Goal: Information Seeking & Learning: Learn about a topic

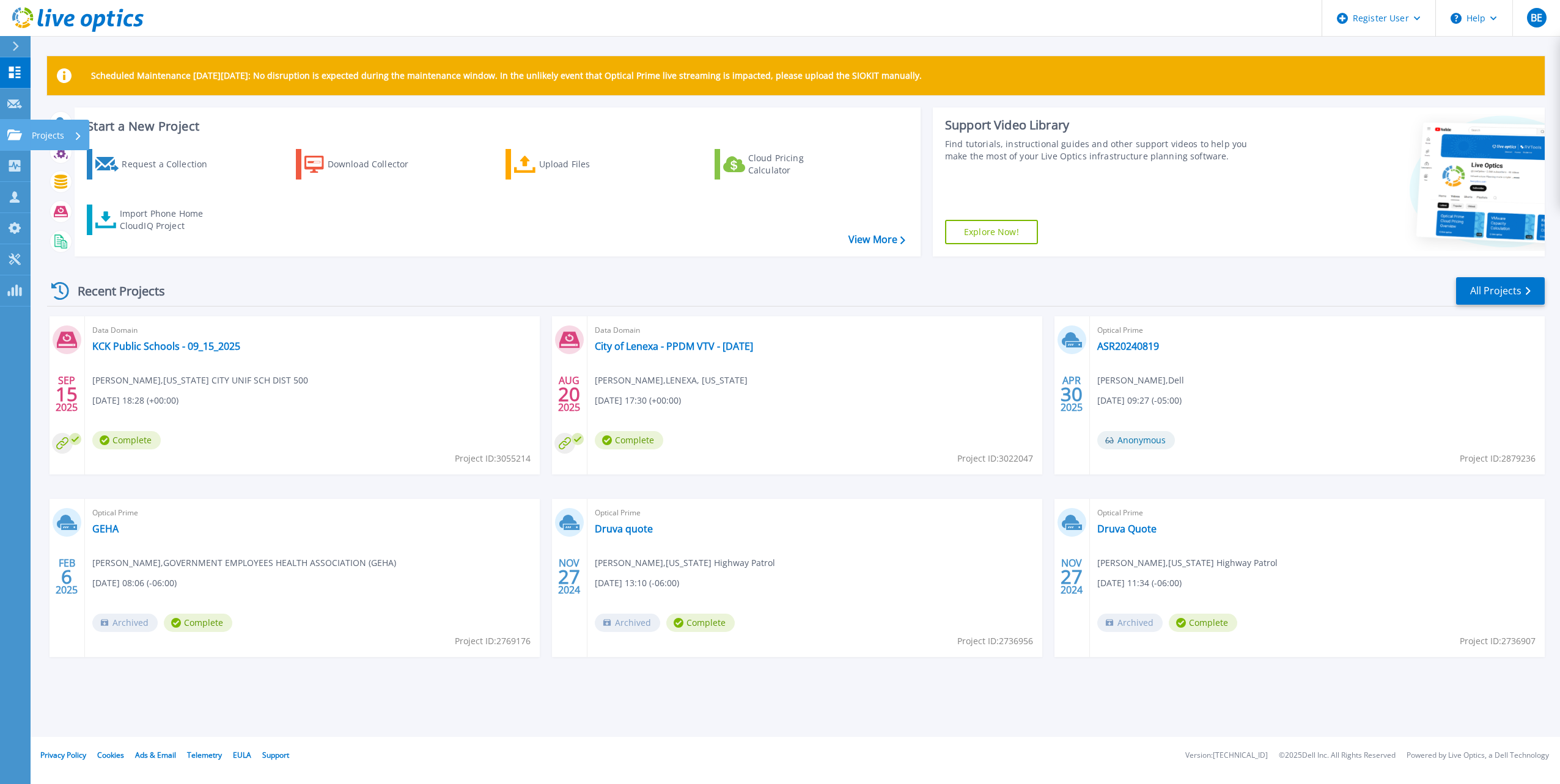
click at [14, 142] on link "Projects Projects" at bounding box center [15, 136] width 31 height 31
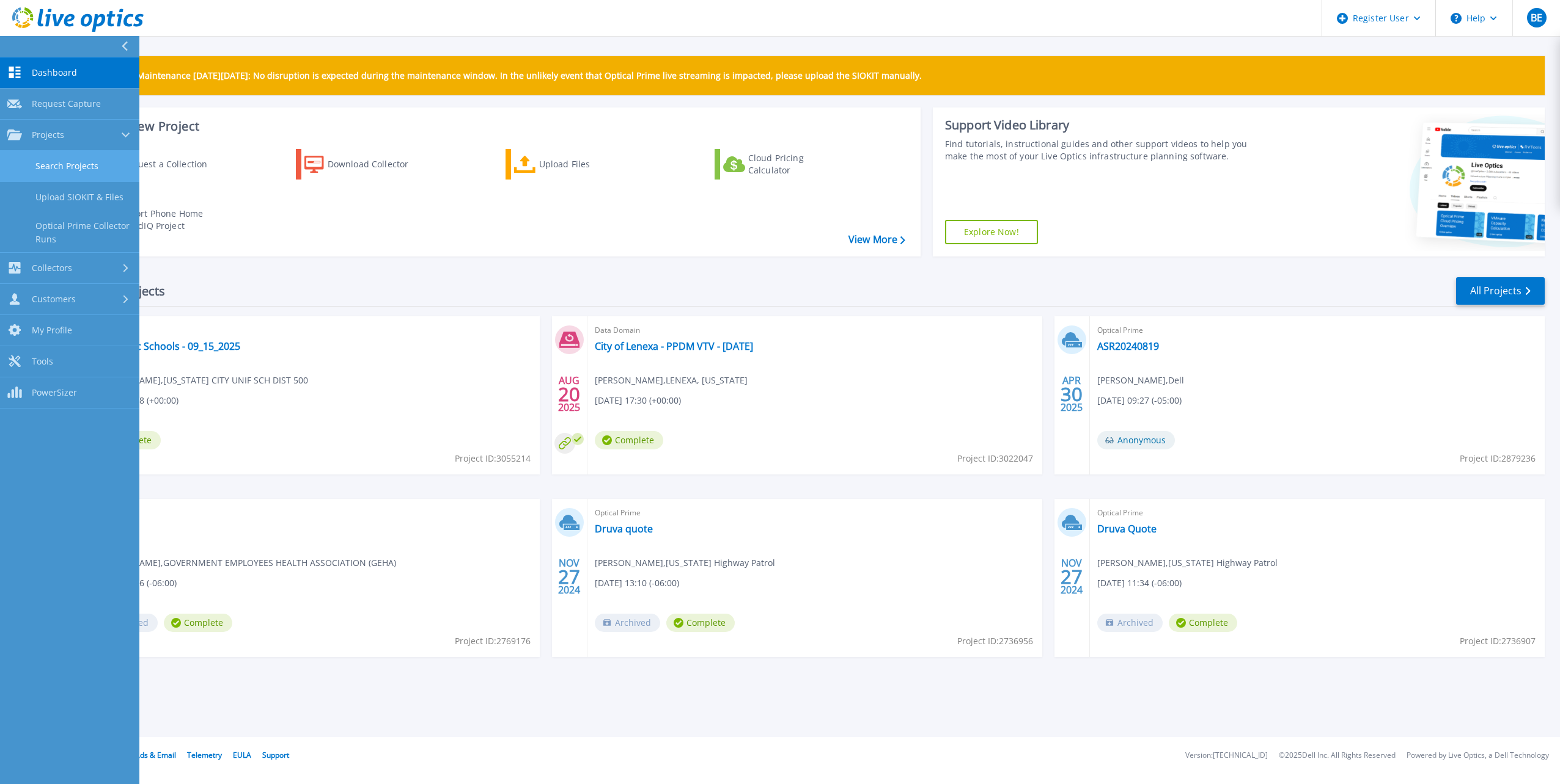
click at [43, 169] on link "Search Projects" at bounding box center [70, 166] width 140 height 31
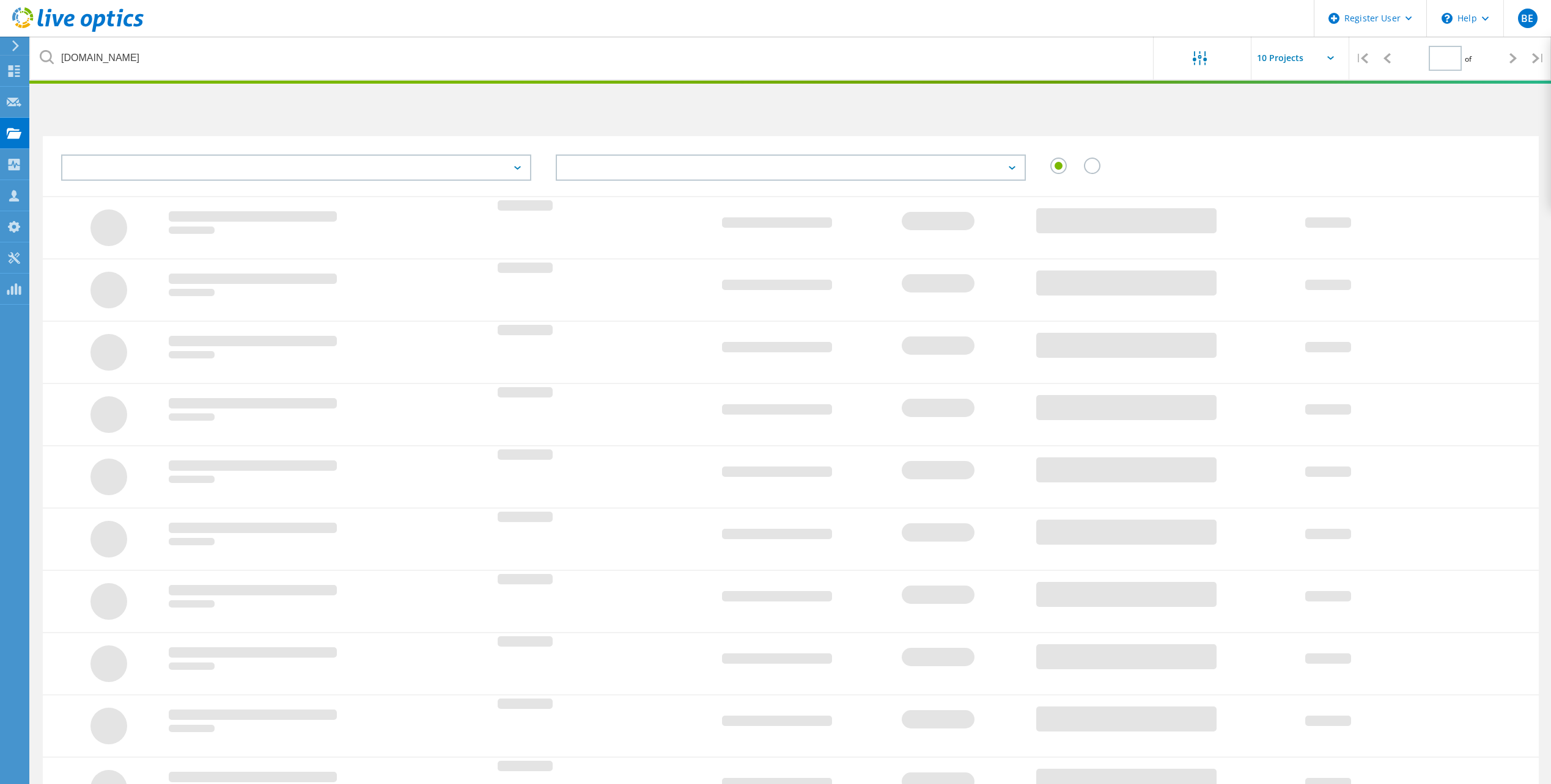
type input "1"
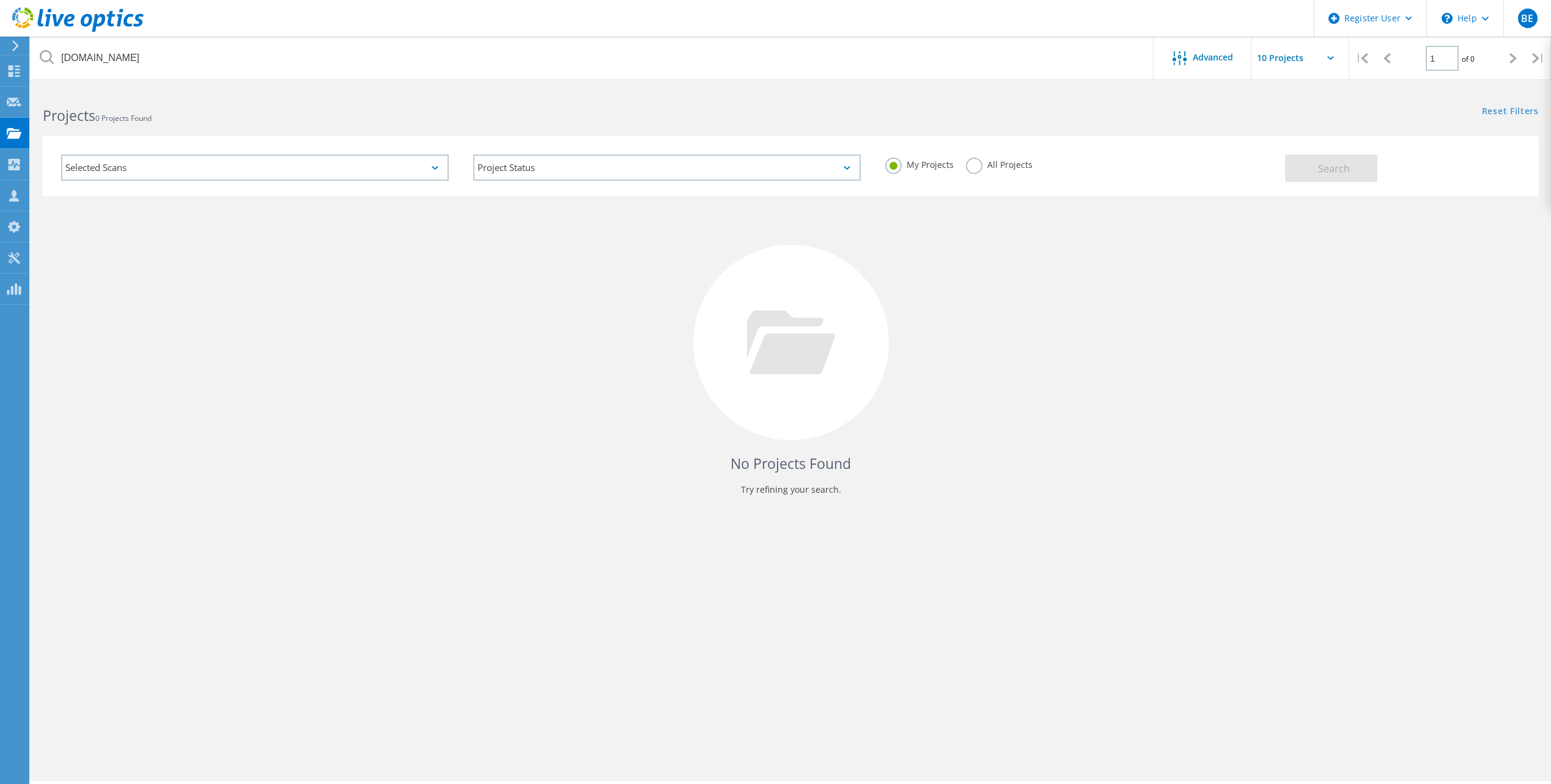
click at [970, 166] on label "All Projects" at bounding box center [999, 163] width 67 height 11
click at [0, 0] on input "All Projects" at bounding box center [0, 0] width 0 height 0
click at [1365, 170] on button "Search" at bounding box center [1331, 168] width 93 height 28
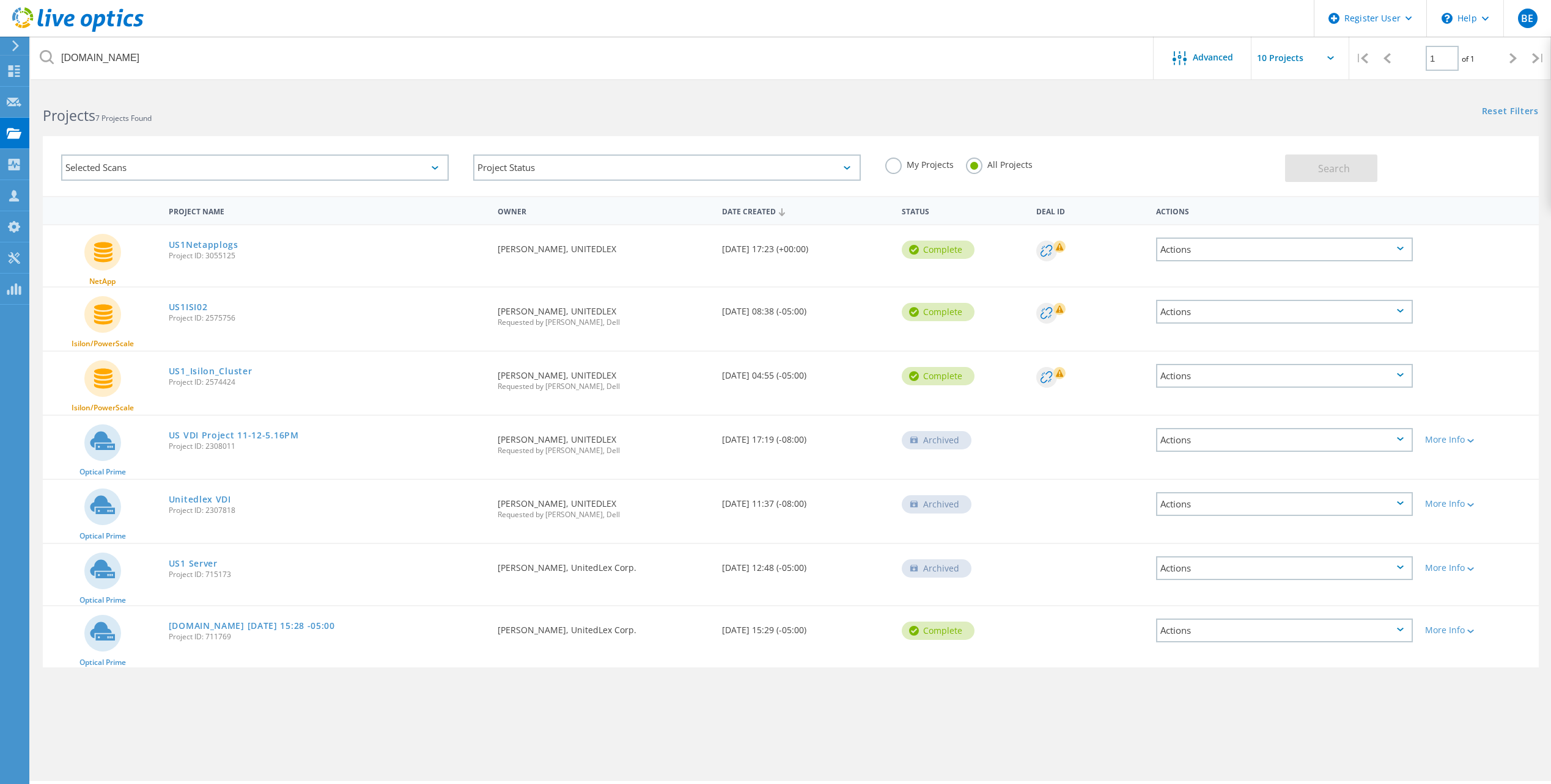
click at [1382, 246] on div "Actions" at bounding box center [1284, 249] width 257 height 24
click at [184, 246] on link "US1Netapplogs" at bounding box center [204, 245] width 70 height 9
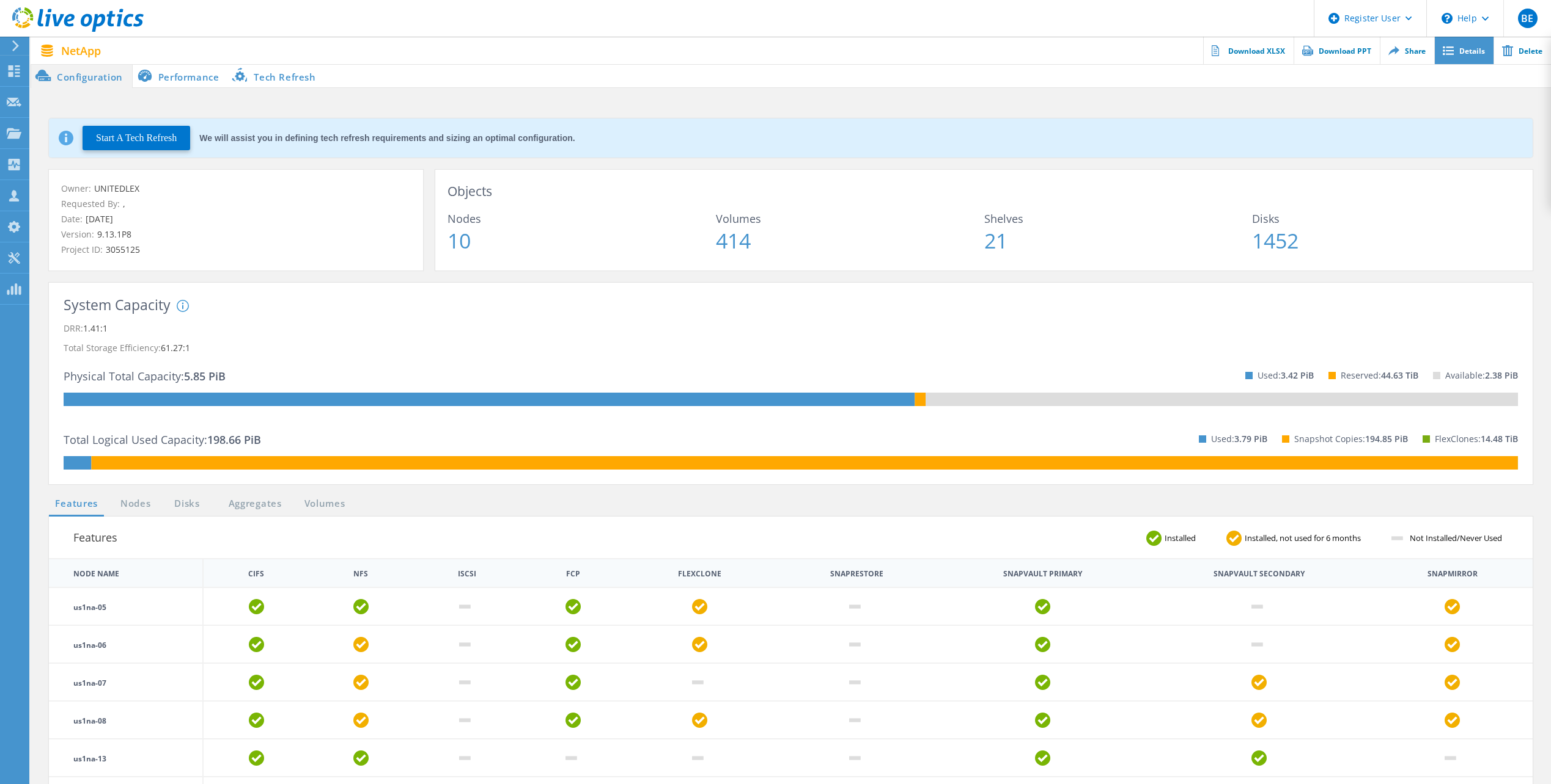
click at [1471, 49] on link "Details" at bounding box center [1463, 50] width 59 height 28
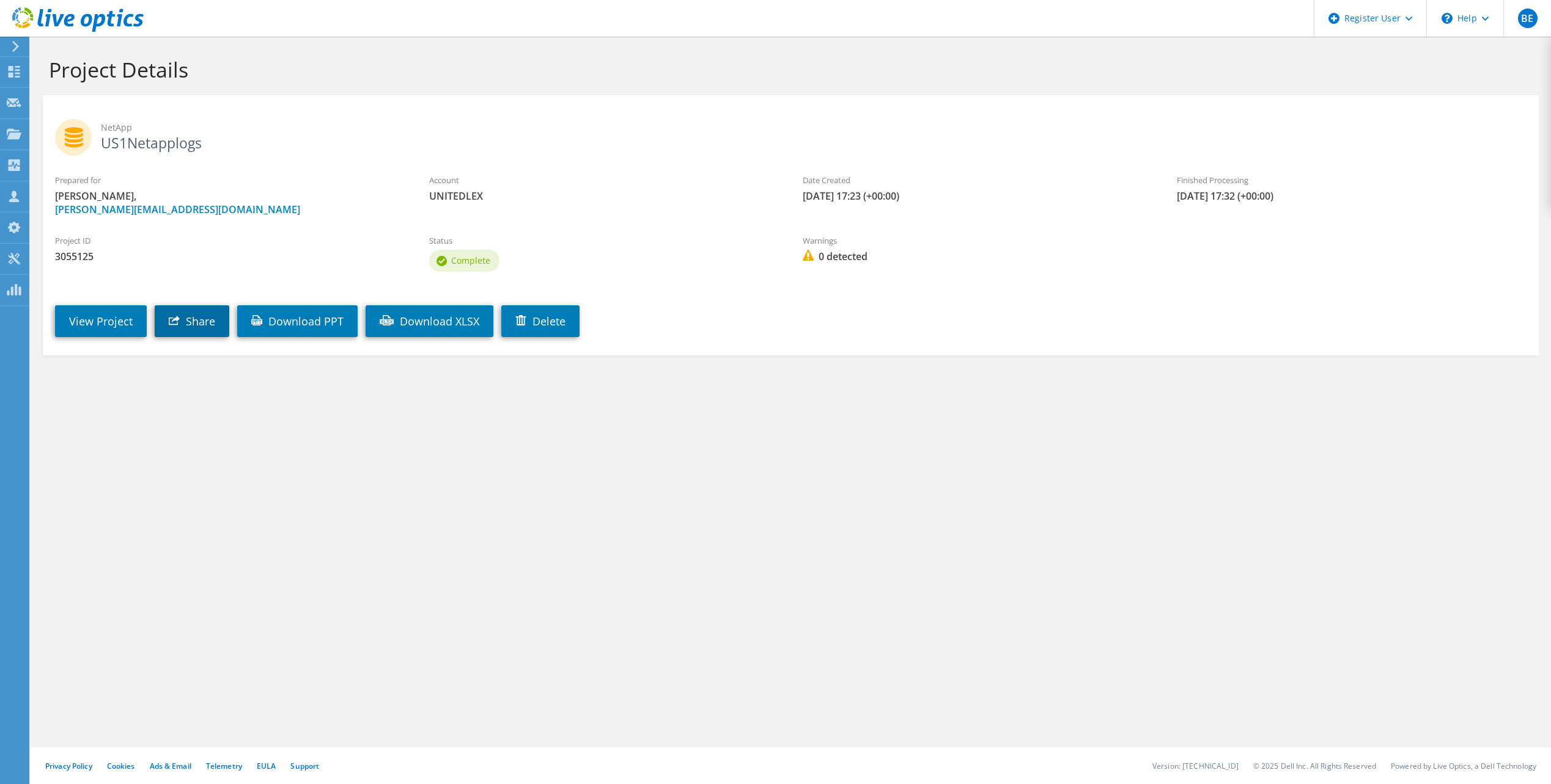
click at [199, 321] on link "Share" at bounding box center [192, 321] width 75 height 32
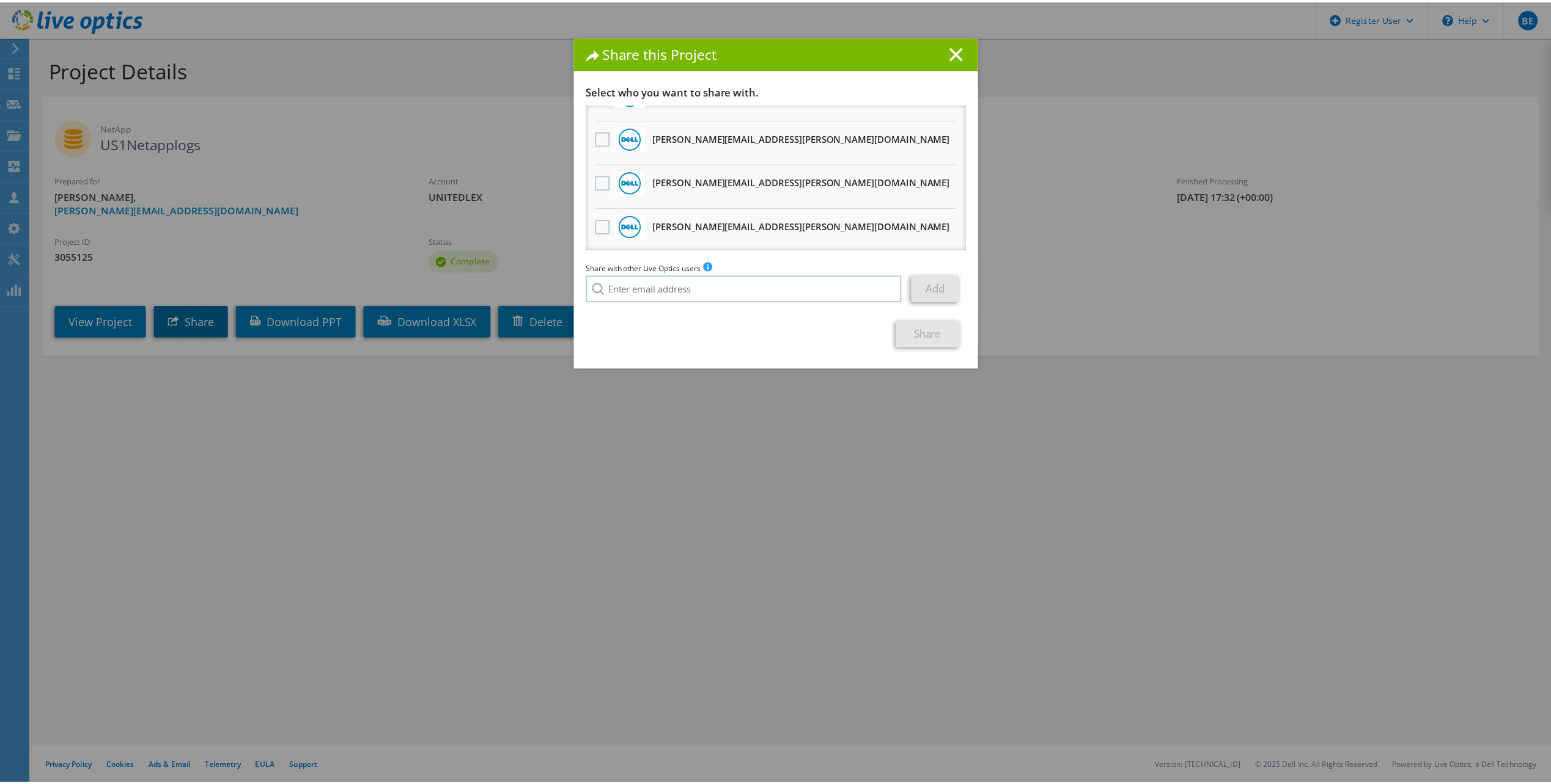
scroll to position [866, 0]
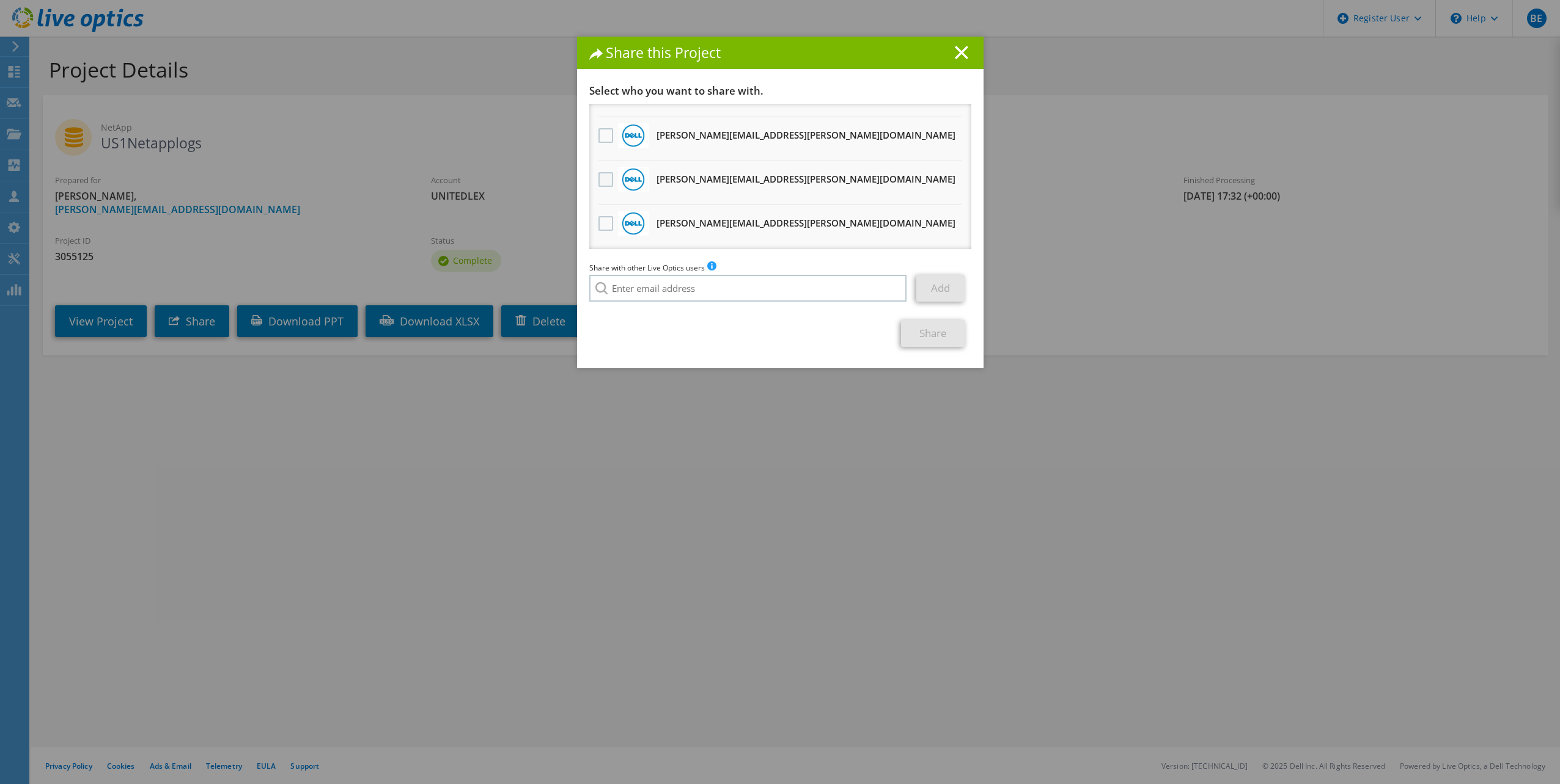
click at [599, 178] on label at bounding box center [607, 179] width 18 height 15
click at [0, 0] on input "checkbox" at bounding box center [0, 0] width 0 height 0
click at [602, 222] on label at bounding box center [607, 223] width 18 height 15
click at [0, 0] on input "checkbox" at bounding box center [0, 0] width 0 height 0
click at [938, 337] on link "Share" at bounding box center [932, 333] width 64 height 27
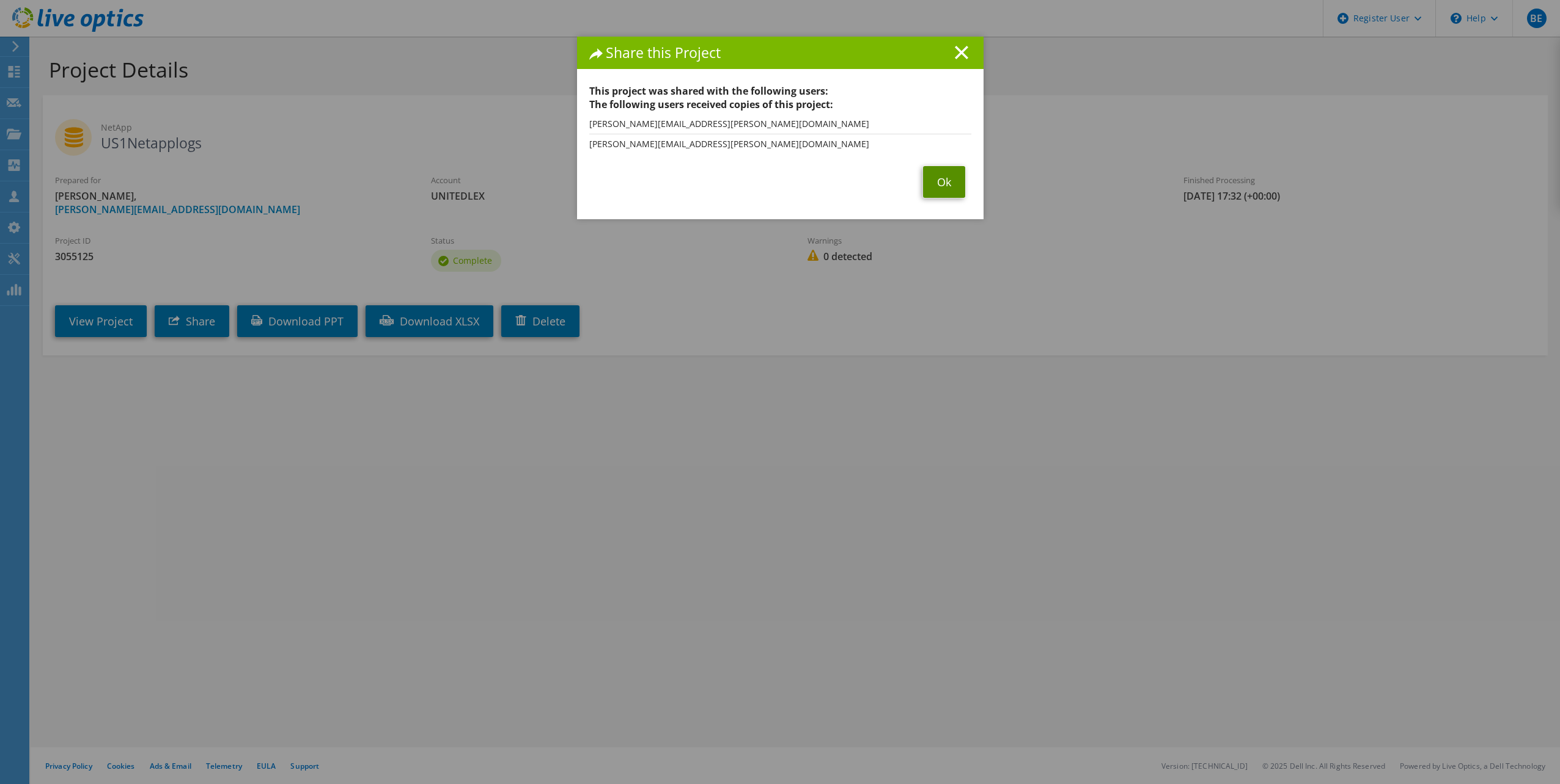
click at [931, 186] on link "Ok" at bounding box center [944, 182] width 42 height 32
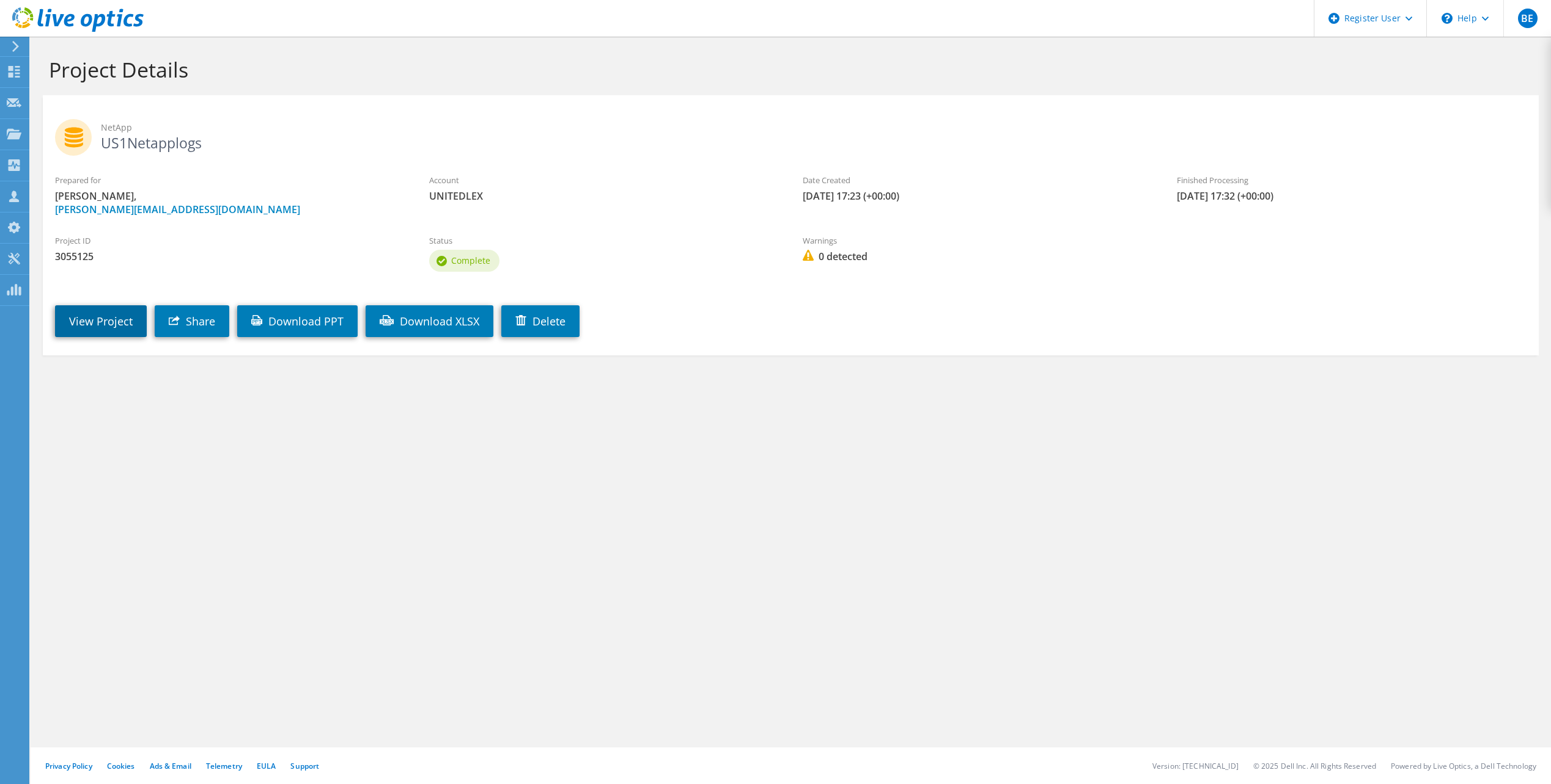
click at [97, 313] on link "View Project" at bounding box center [101, 321] width 92 height 32
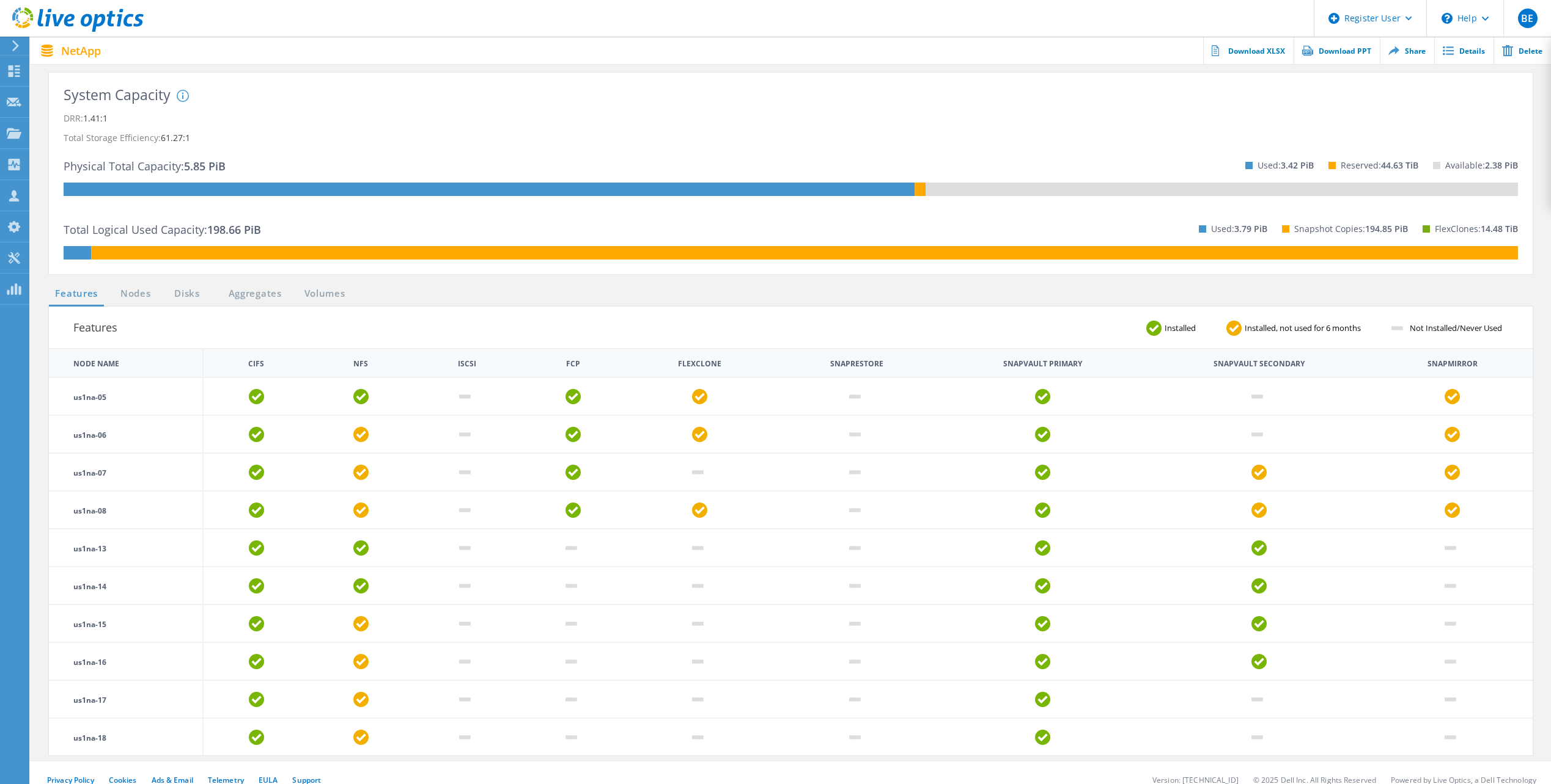
scroll to position [224, 0]
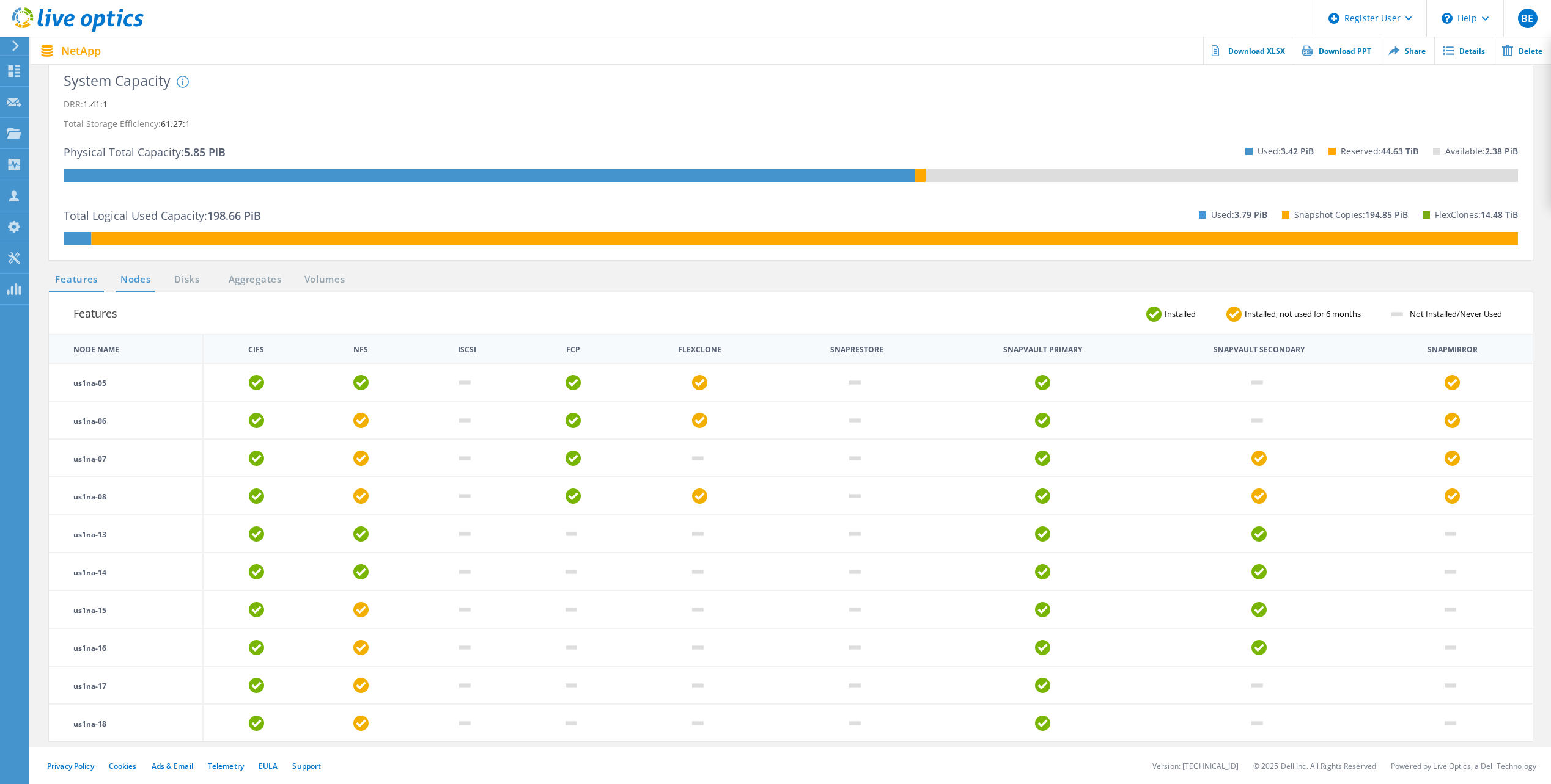
click at [137, 283] on link "Nodes" at bounding box center [136, 280] width 39 height 15
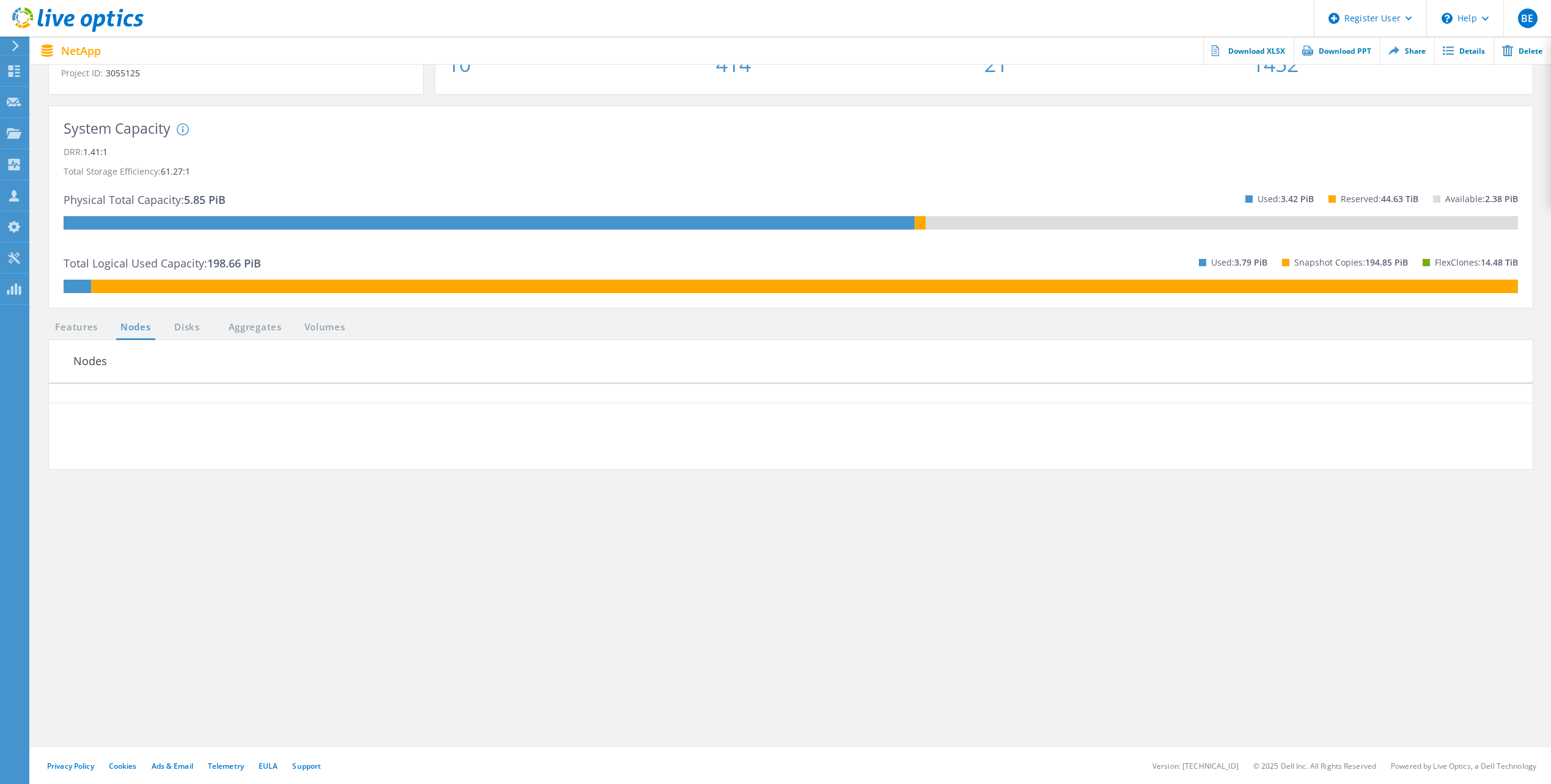
scroll to position [177, 0]
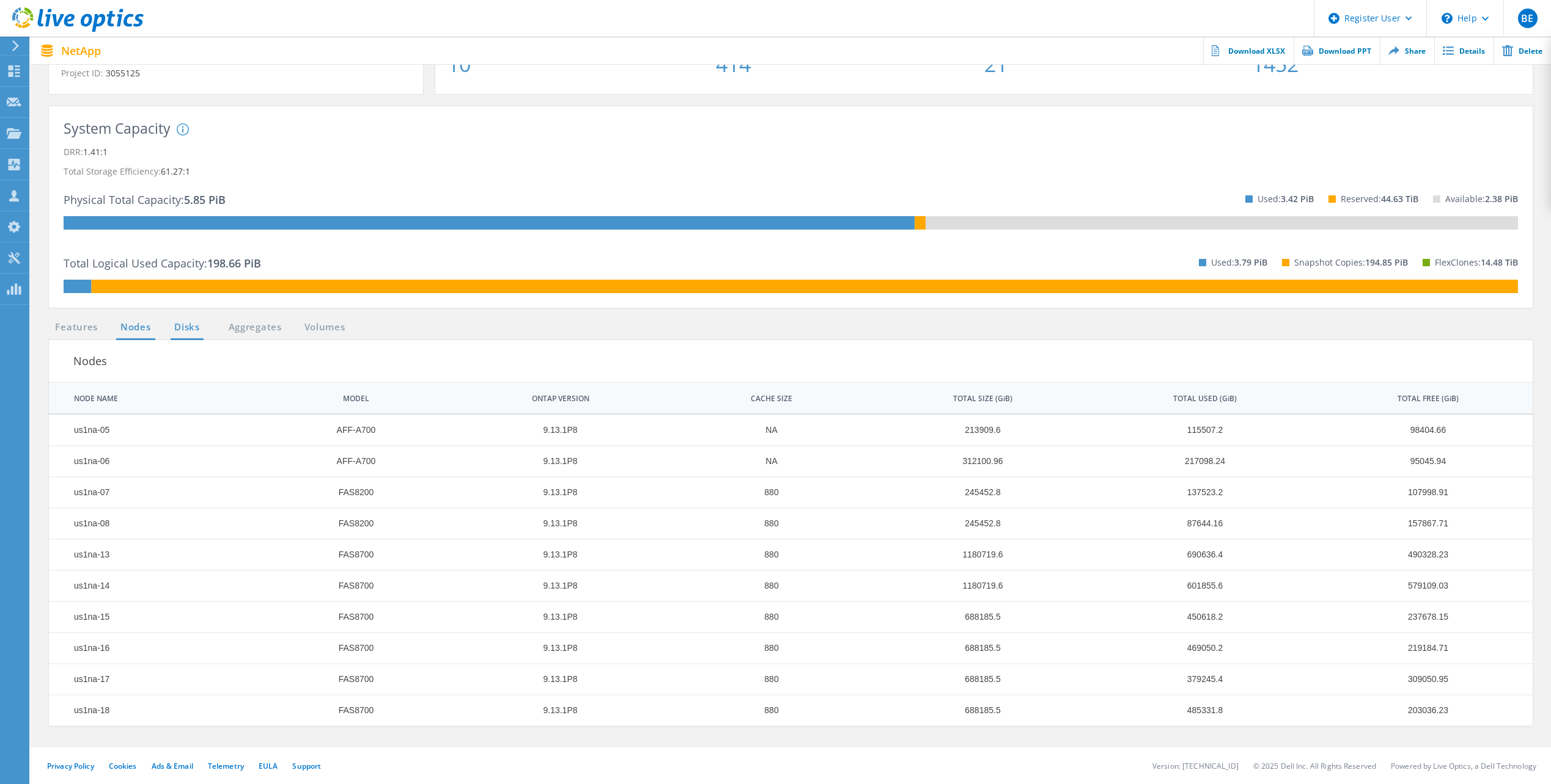
click at [183, 327] on link "Disks" at bounding box center [187, 327] width 33 height 15
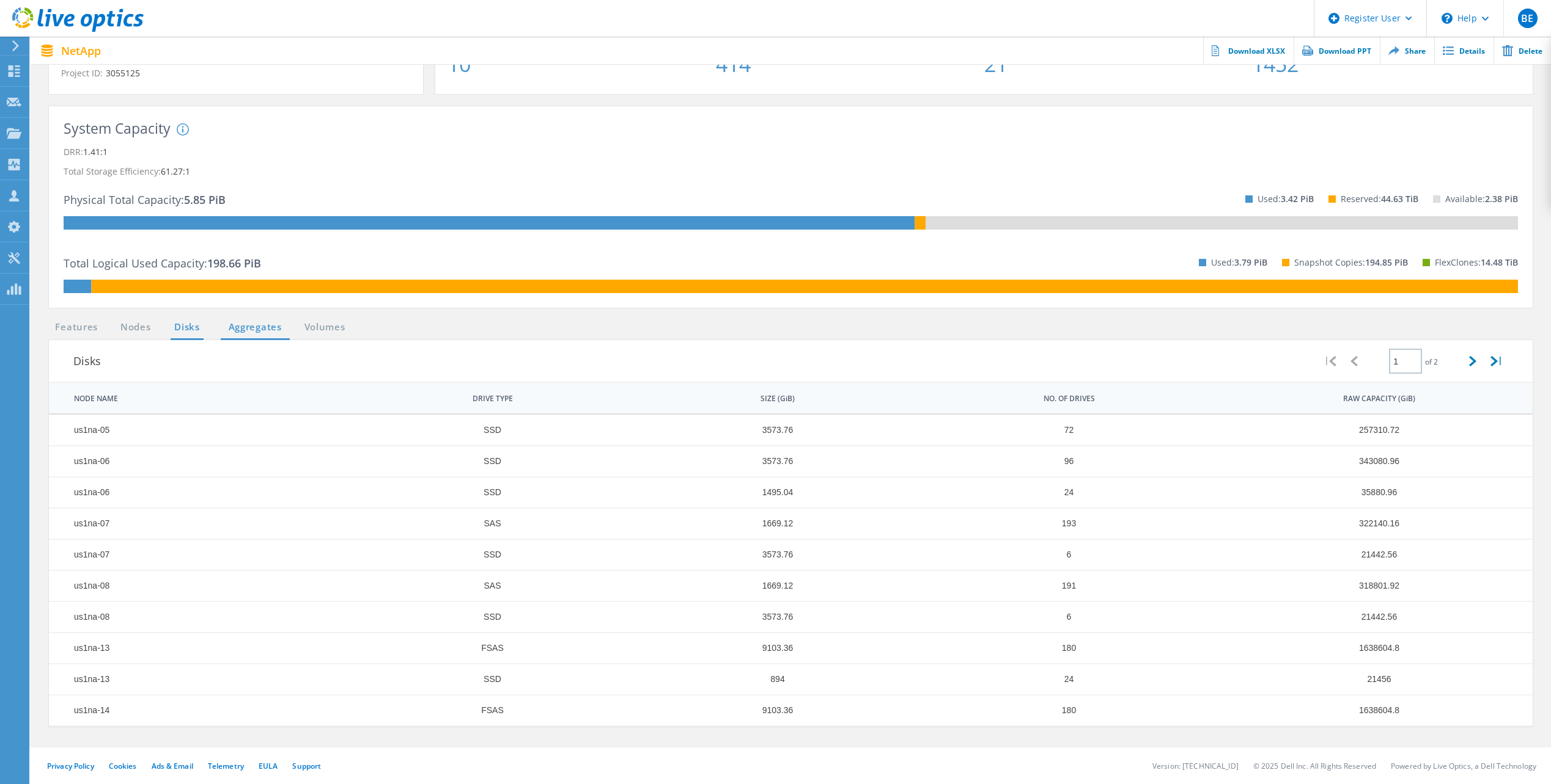
click at [242, 332] on link "Aggregates" at bounding box center [255, 327] width 69 height 15
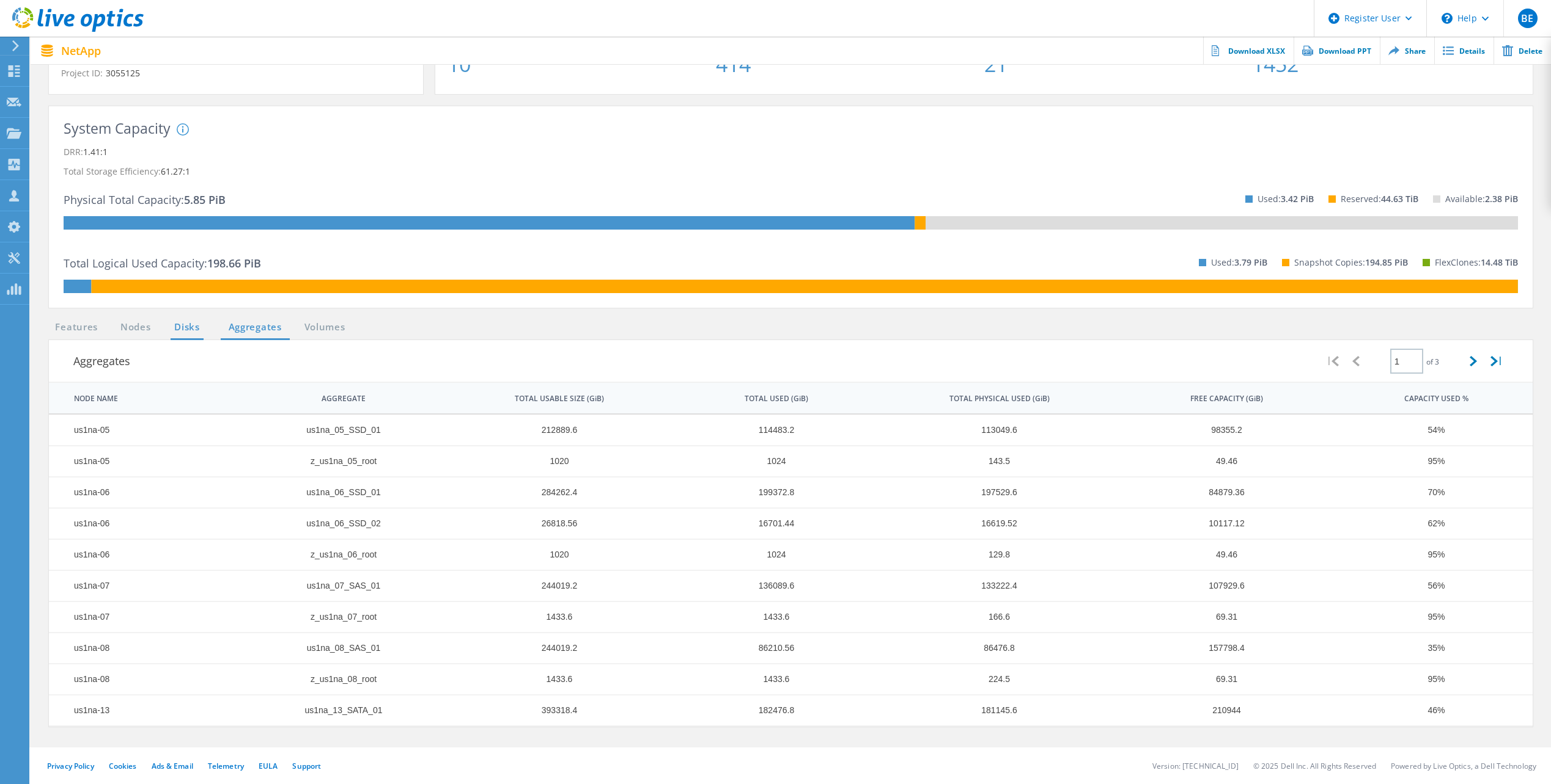
click at [173, 327] on link "Disks" at bounding box center [187, 327] width 33 height 15
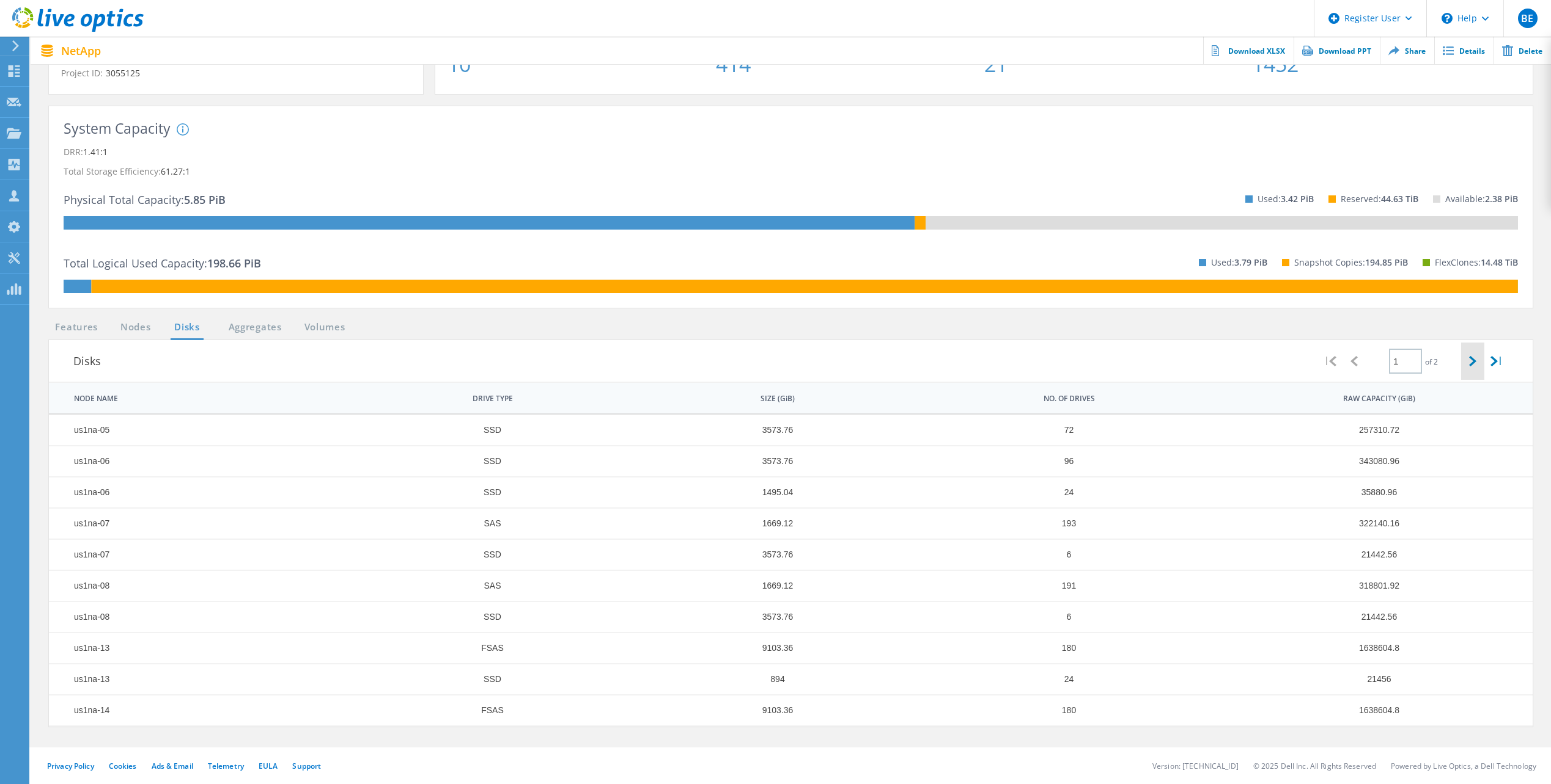
click at [1470, 356] on icon at bounding box center [1472, 361] width 7 height 11
type input "2"
click at [136, 328] on link "Nodes" at bounding box center [136, 327] width 39 height 15
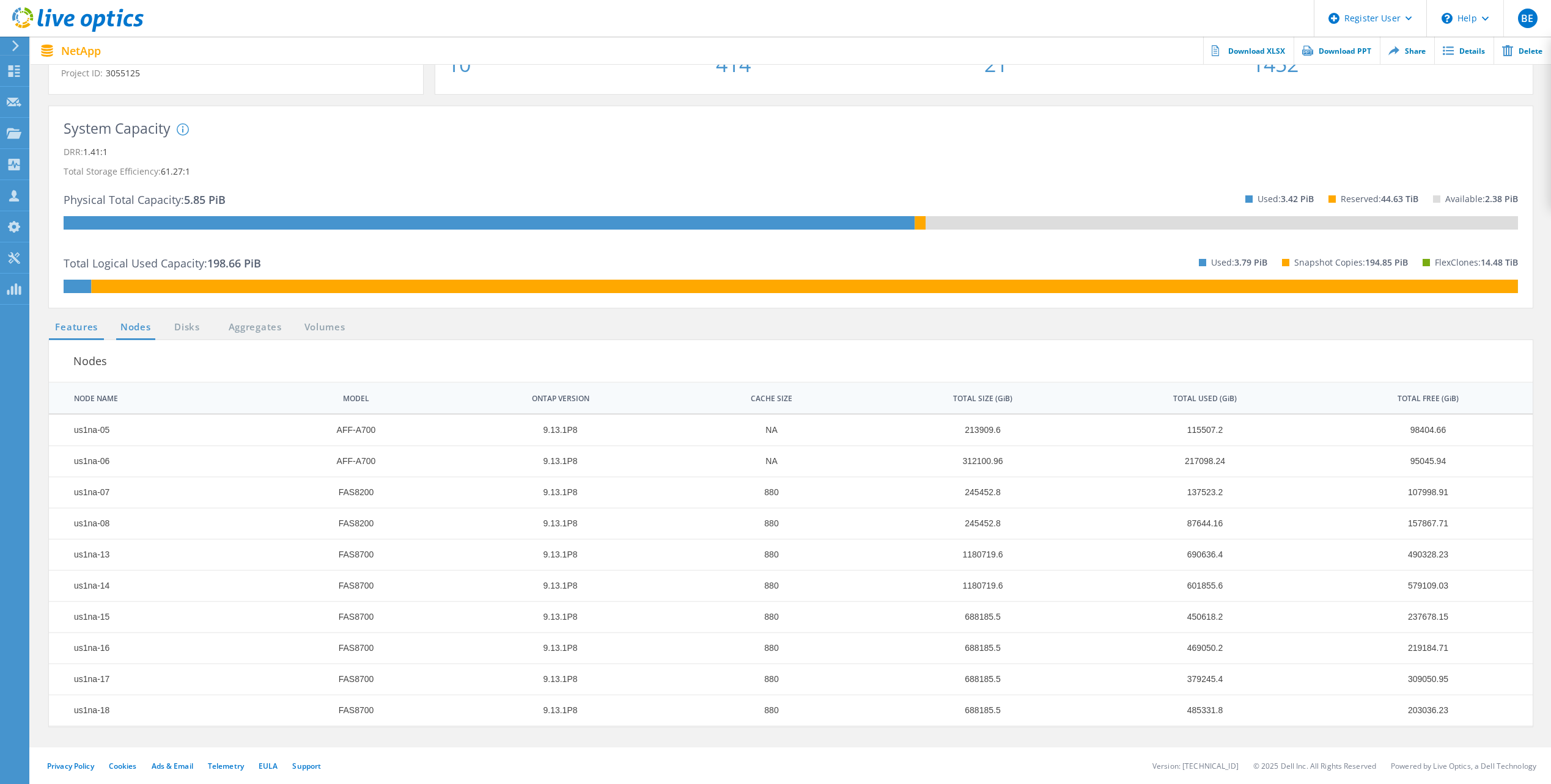
click at [84, 325] on link "Features" at bounding box center [76, 327] width 55 height 15
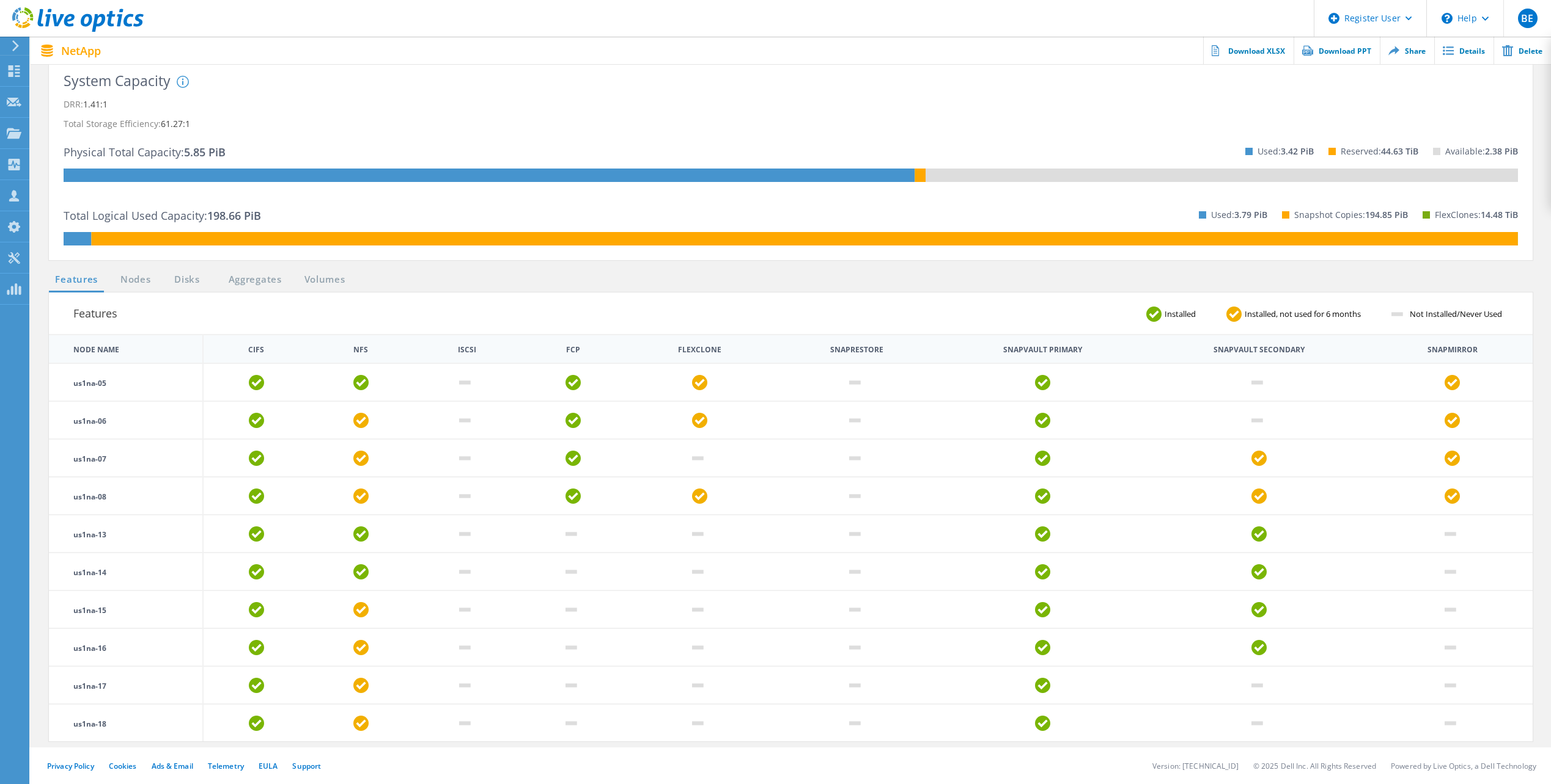
click at [182, 279] on link "Disks" at bounding box center [187, 280] width 33 height 15
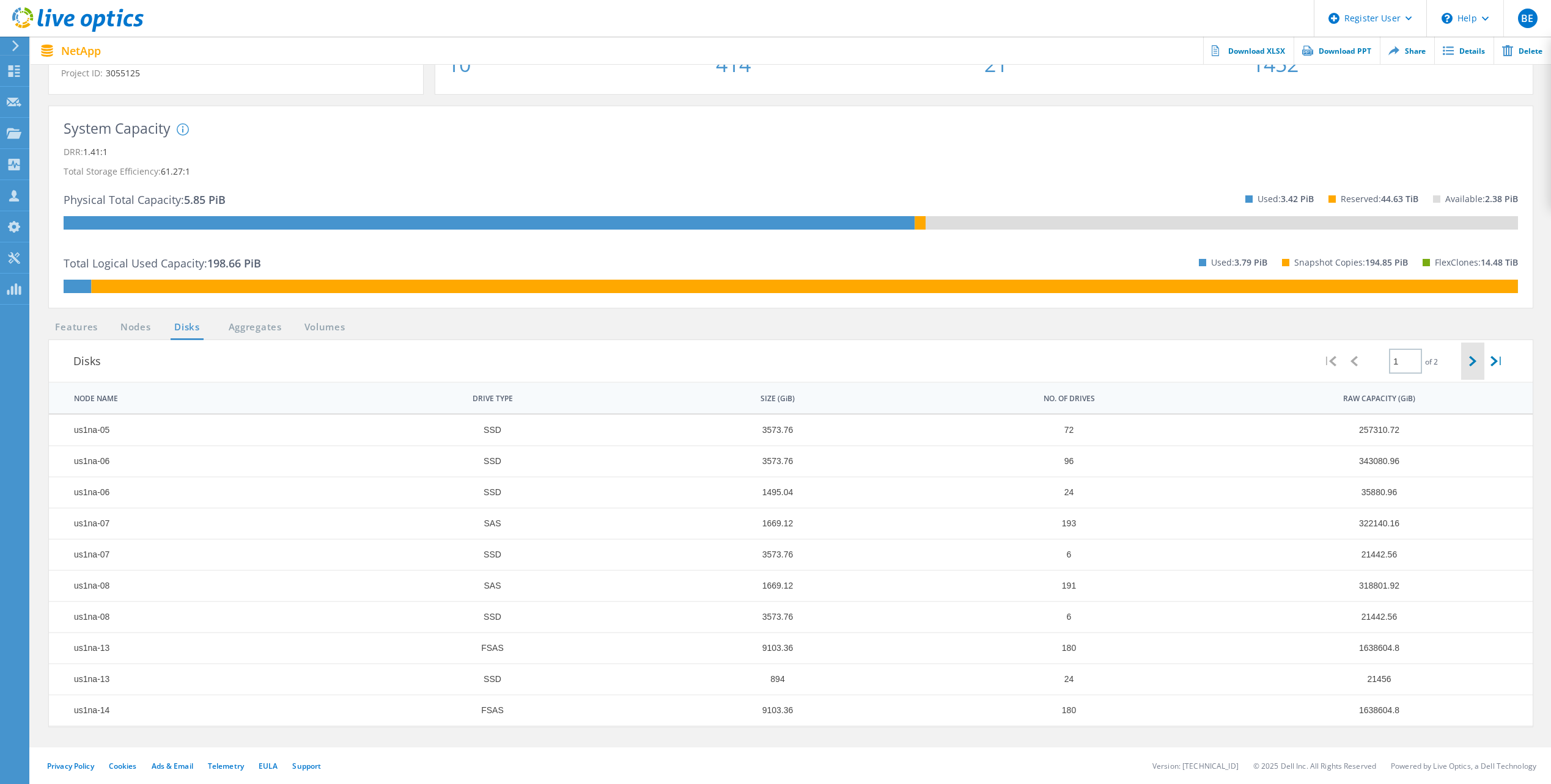
click at [1472, 361] on icon at bounding box center [1472, 361] width 7 height 11
type input "2"
click at [252, 330] on link "Aggregates" at bounding box center [255, 327] width 69 height 15
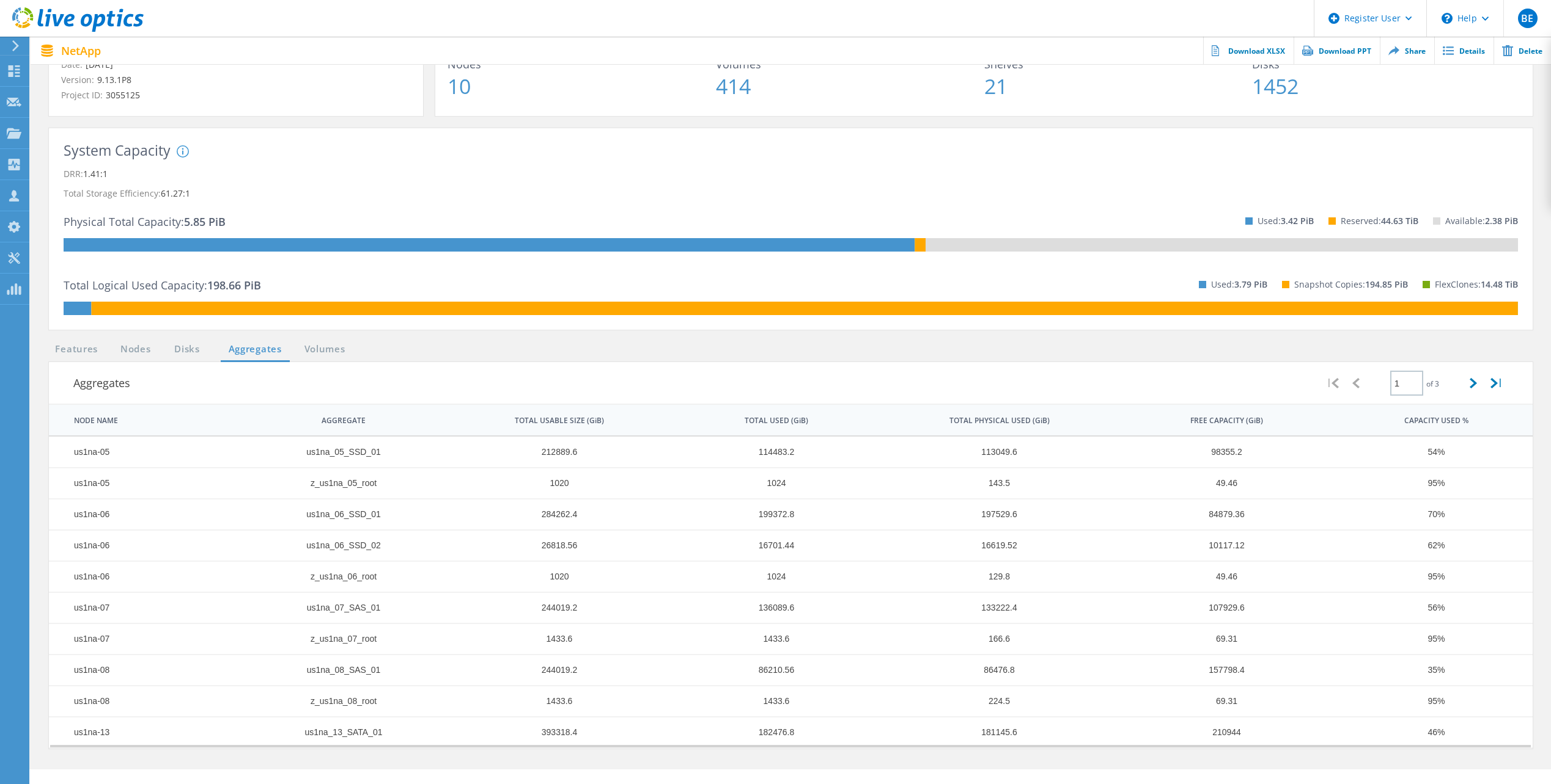
scroll to position [136, 0]
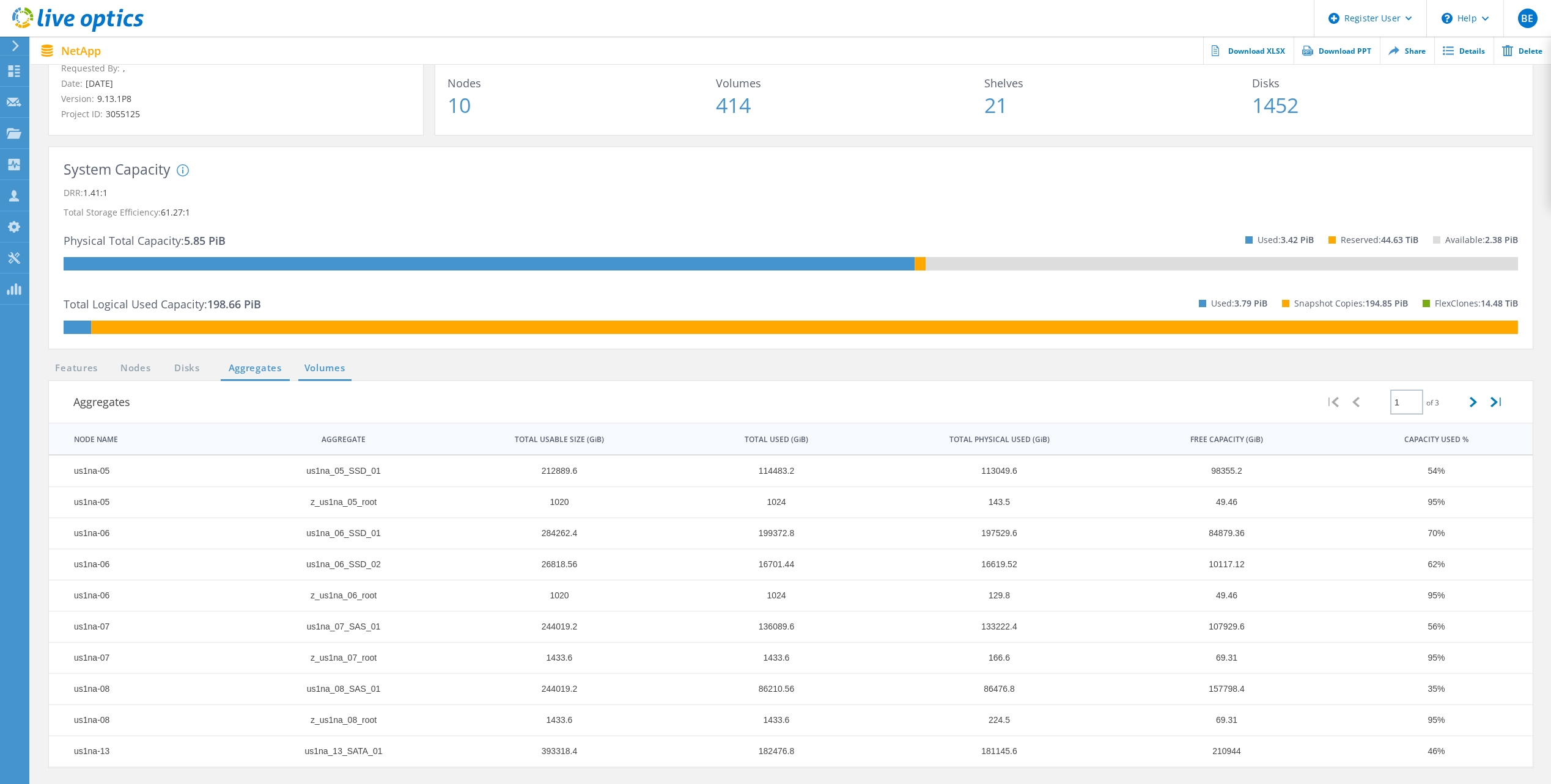
click at [327, 366] on link "Volumes" at bounding box center [324, 368] width 53 height 15
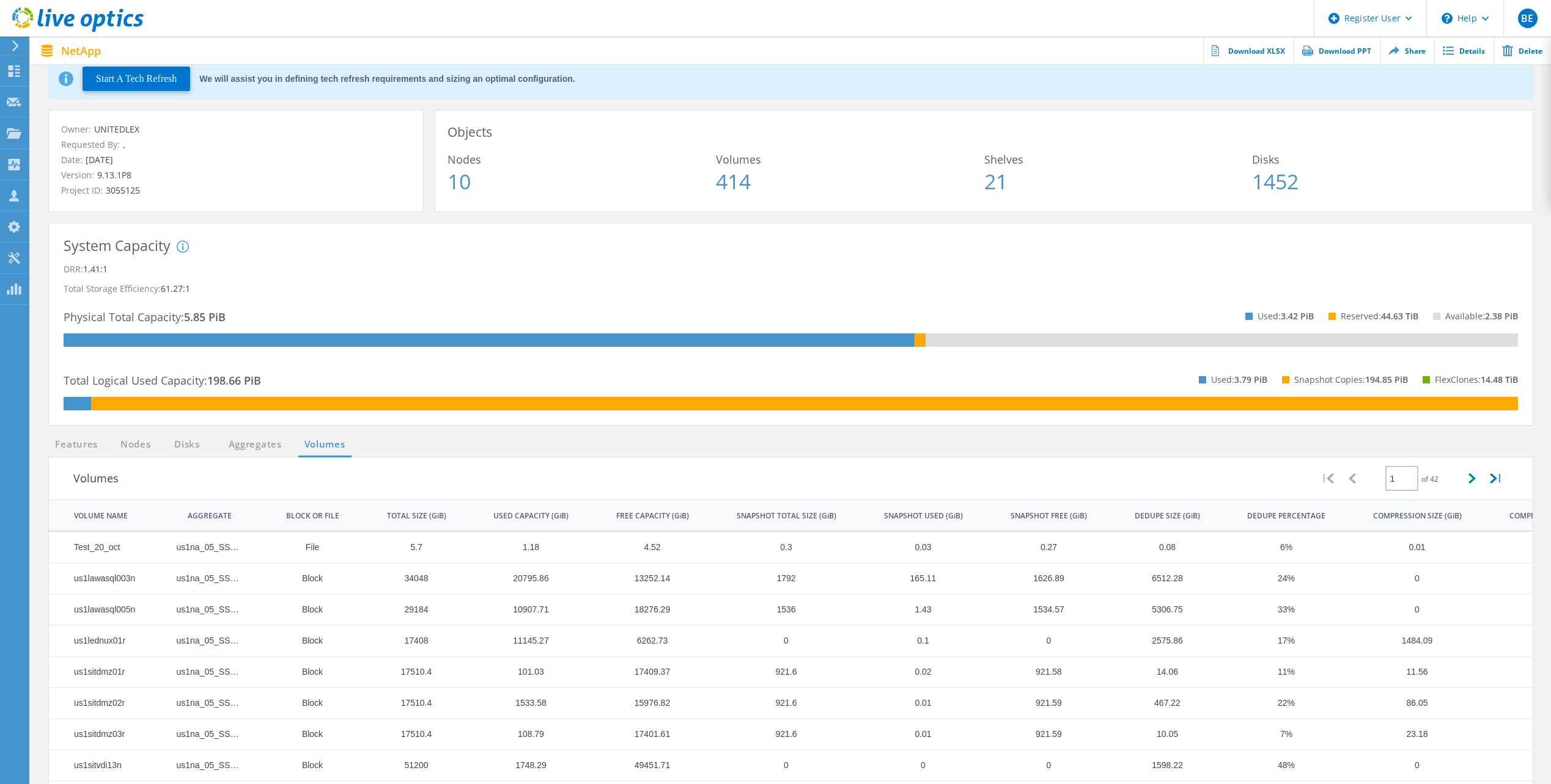
scroll to position [54, 0]
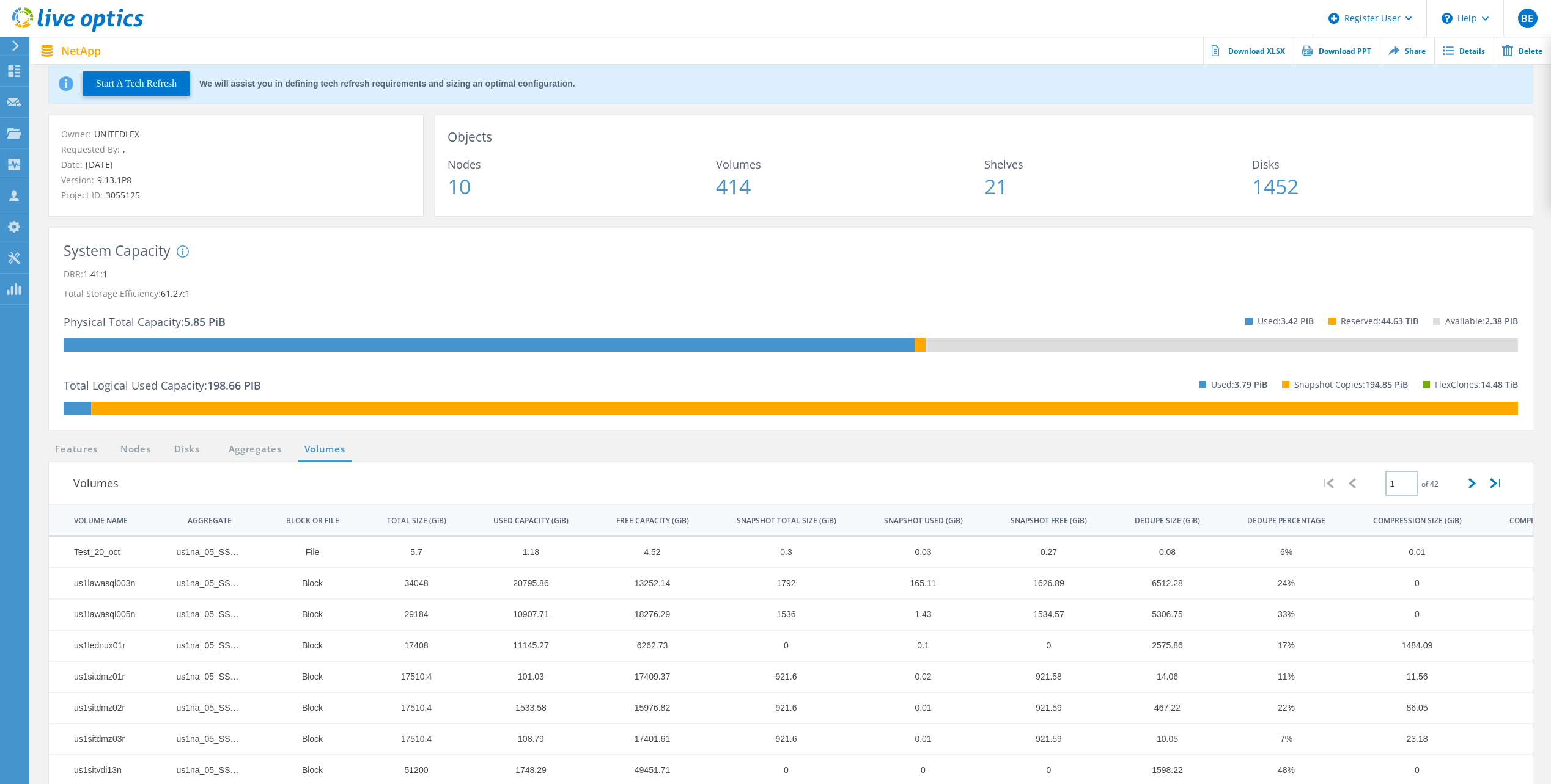
click at [185, 252] on icon at bounding box center [183, 252] width 12 height 12
click at [278, 280] on div "System DRR represents DRR w/o SnapShots and FlexClones for newer OnTap versions…" at bounding box center [276, 291] width 198 height 90
click at [274, 164] on button "✕" at bounding box center [275, 166] width 14 height 10
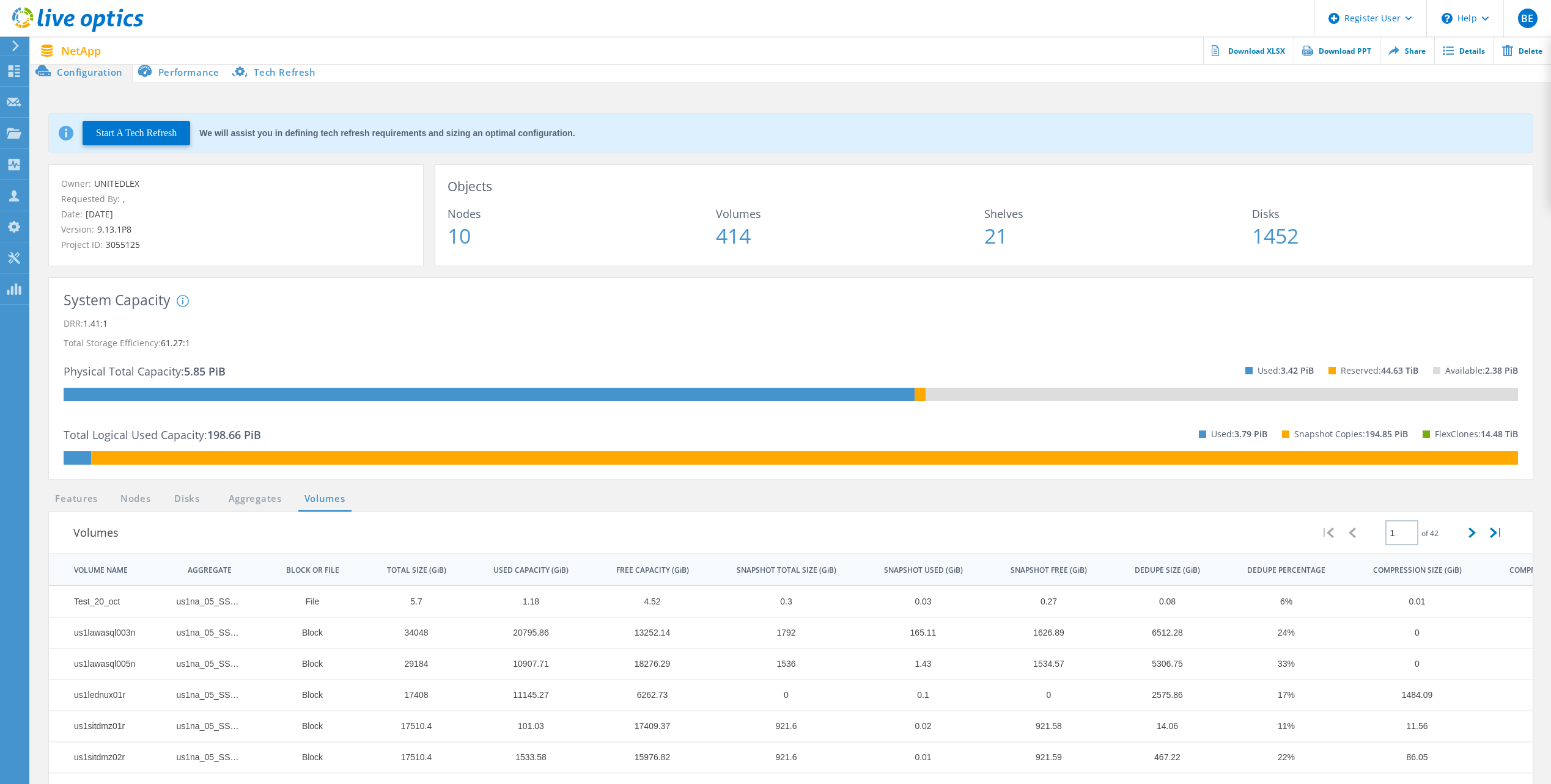
scroll to position [0, 0]
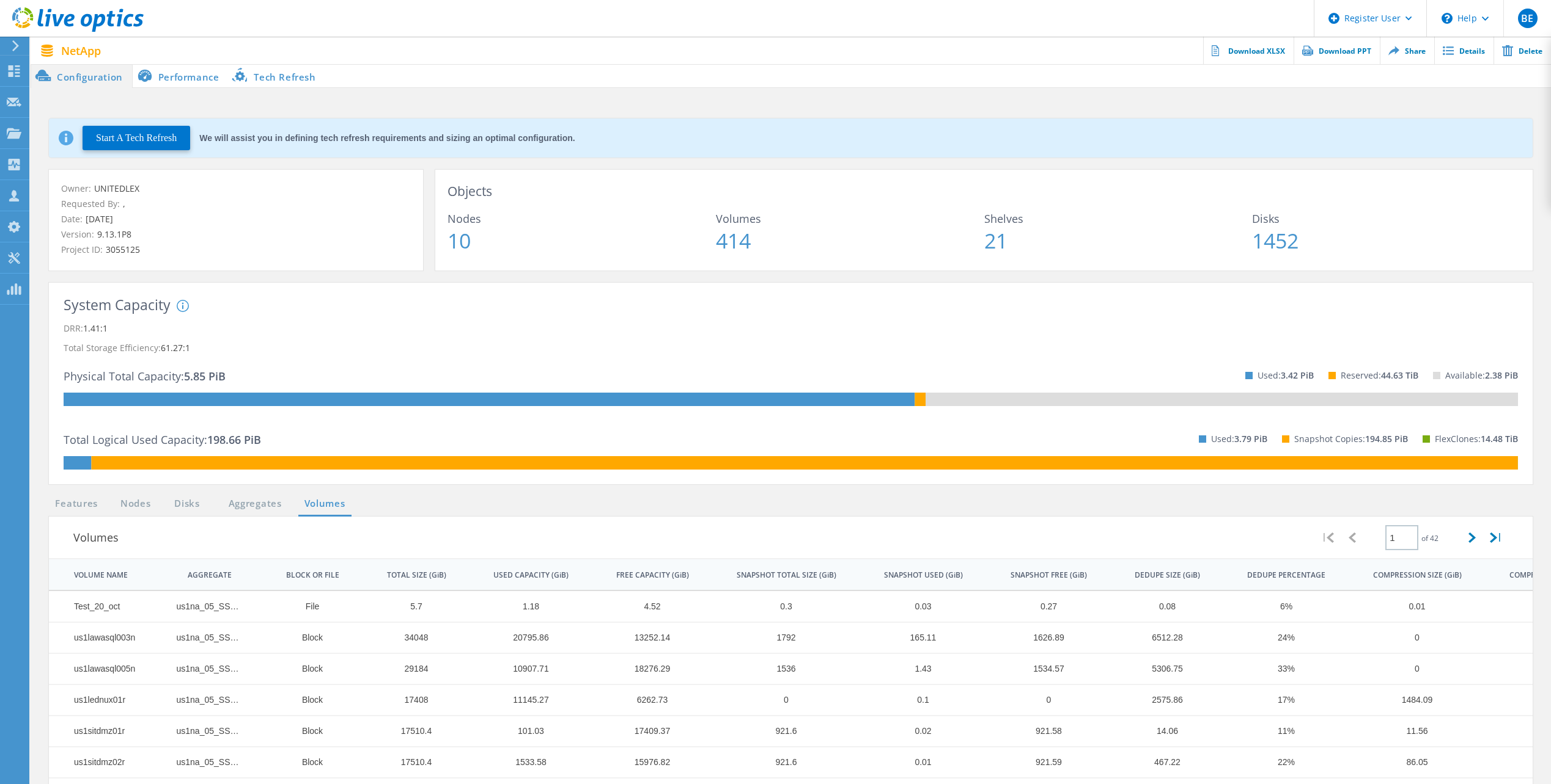
click at [184, 71] on li "Performance" at bounding box center [180, 75] width 96 height 24
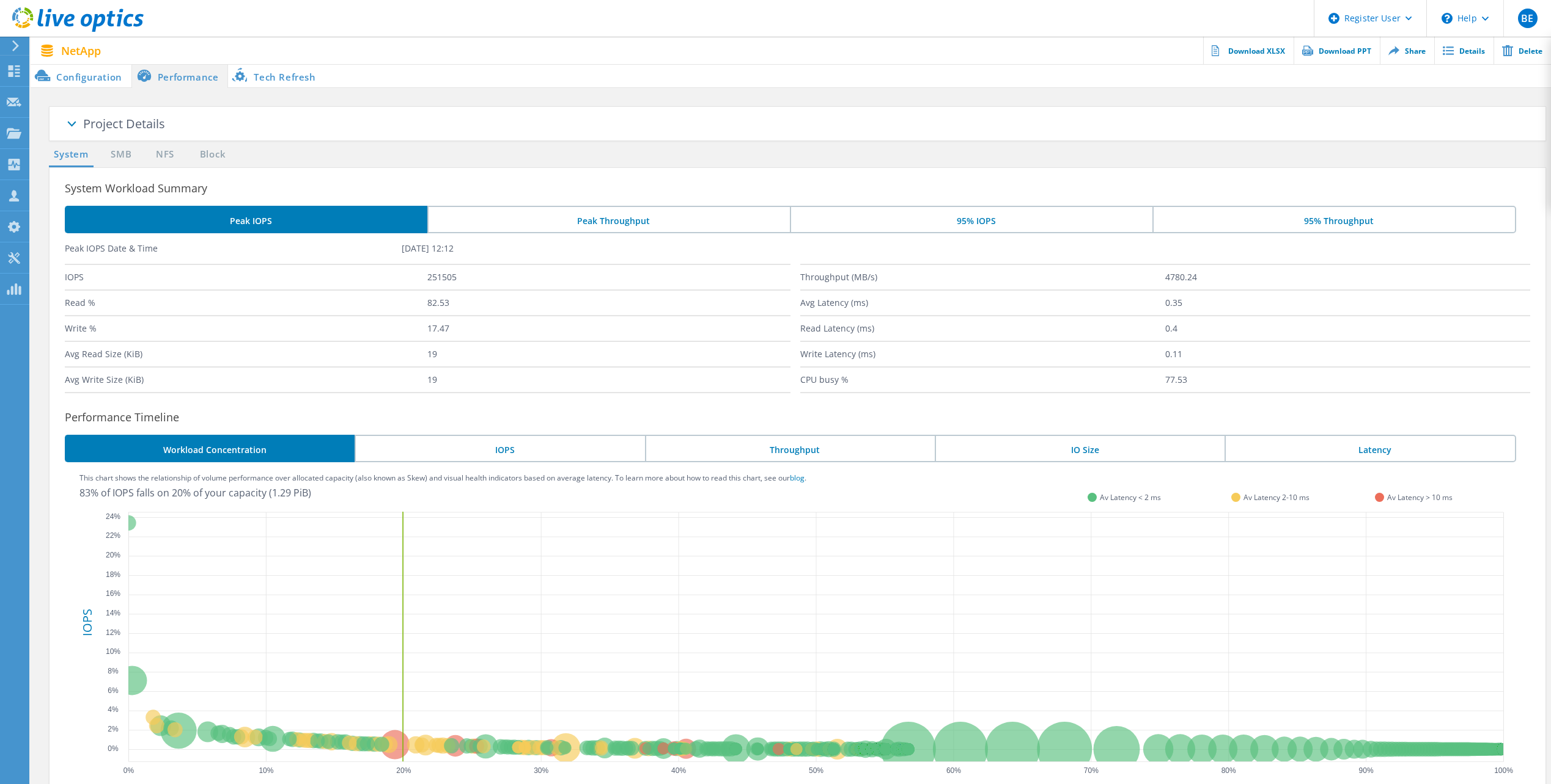
click at [253, 120] on div "Project Details" at bounding box center [814, 125] width 1462 height 36
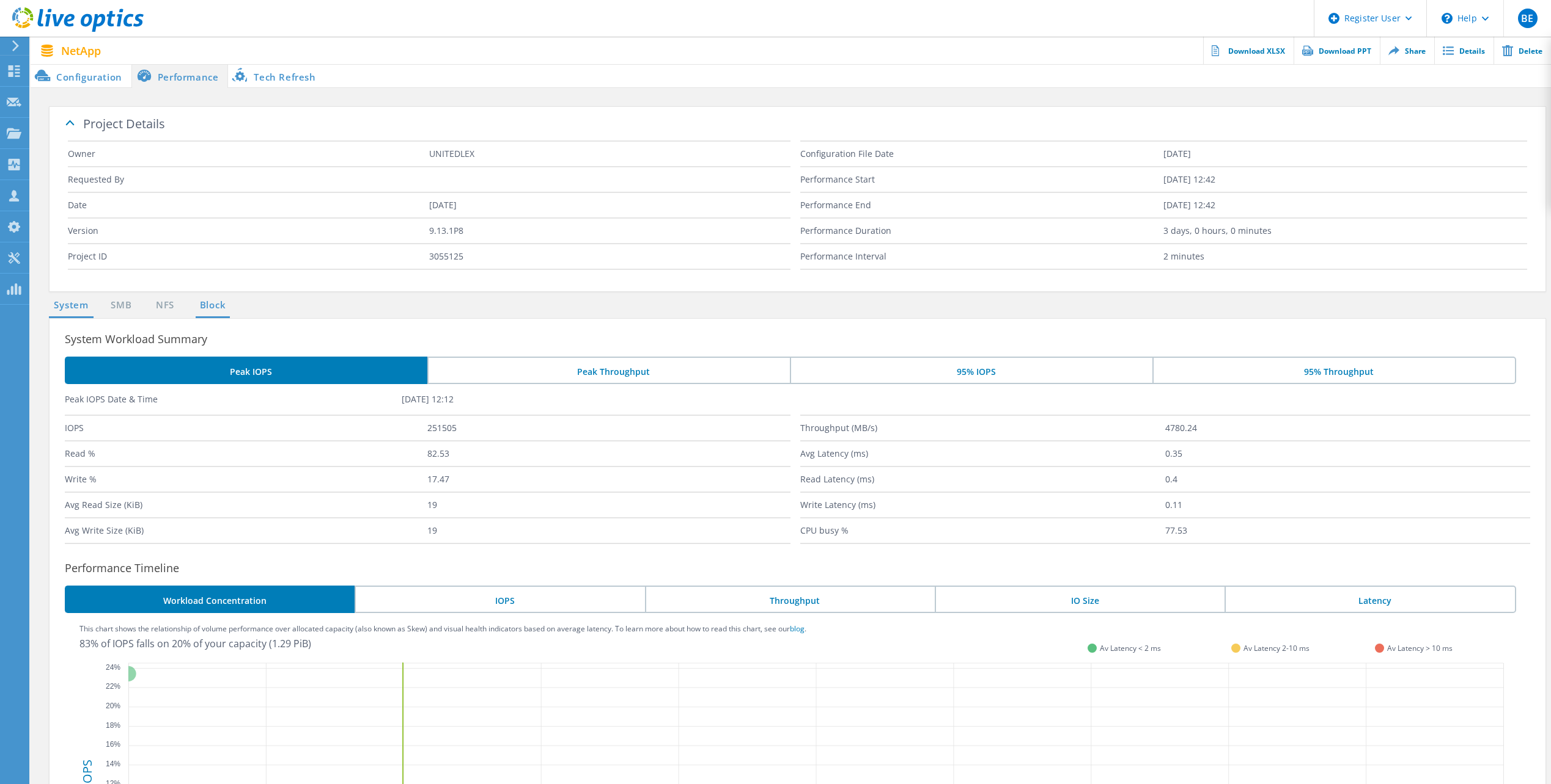
click at [199, 311] on link "Block" at bounding box center [212, 305] width 33 height 15
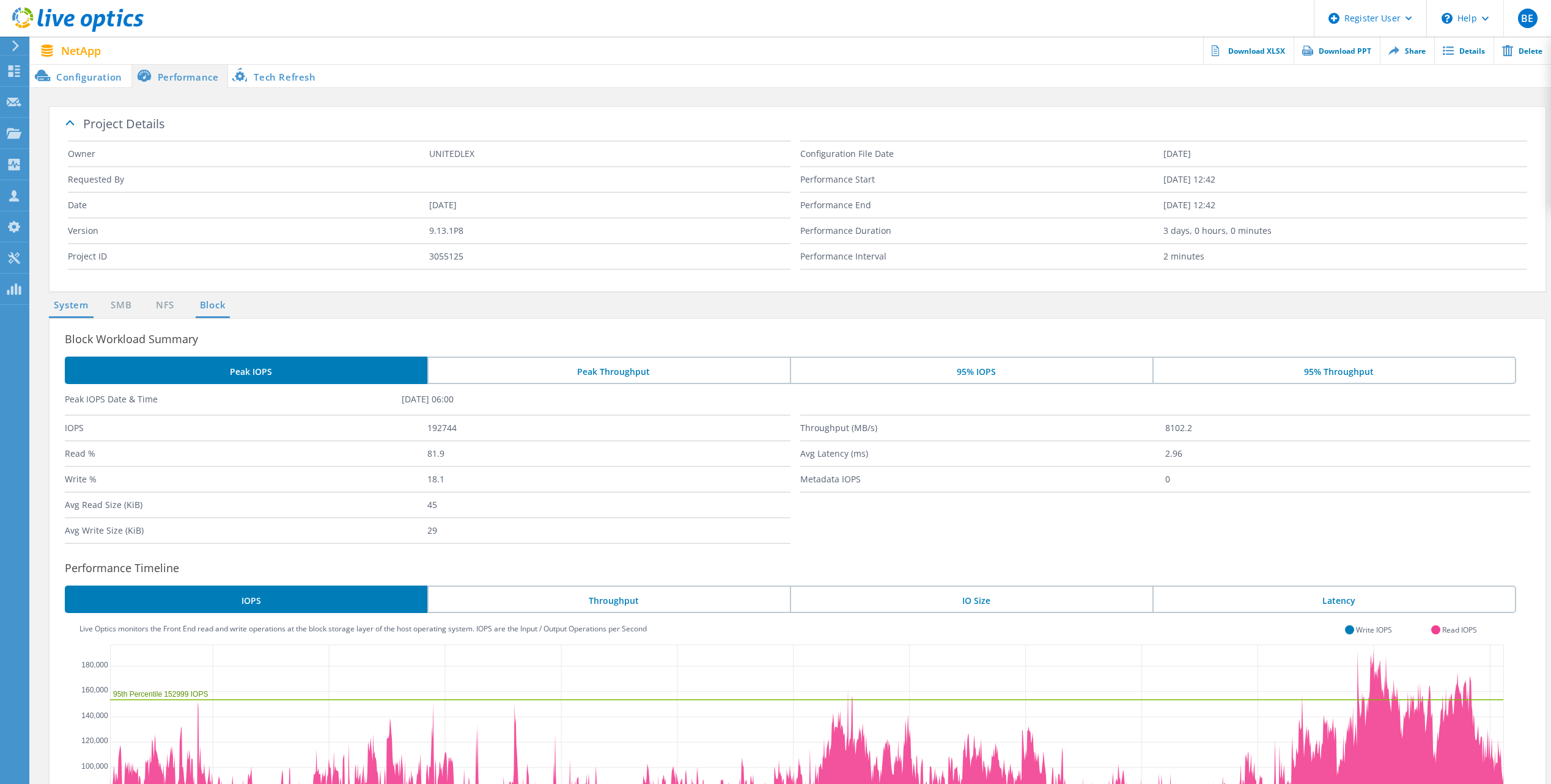
click at [78, 303] on link "System" at bounding box center [71, 305] width 45 height 15
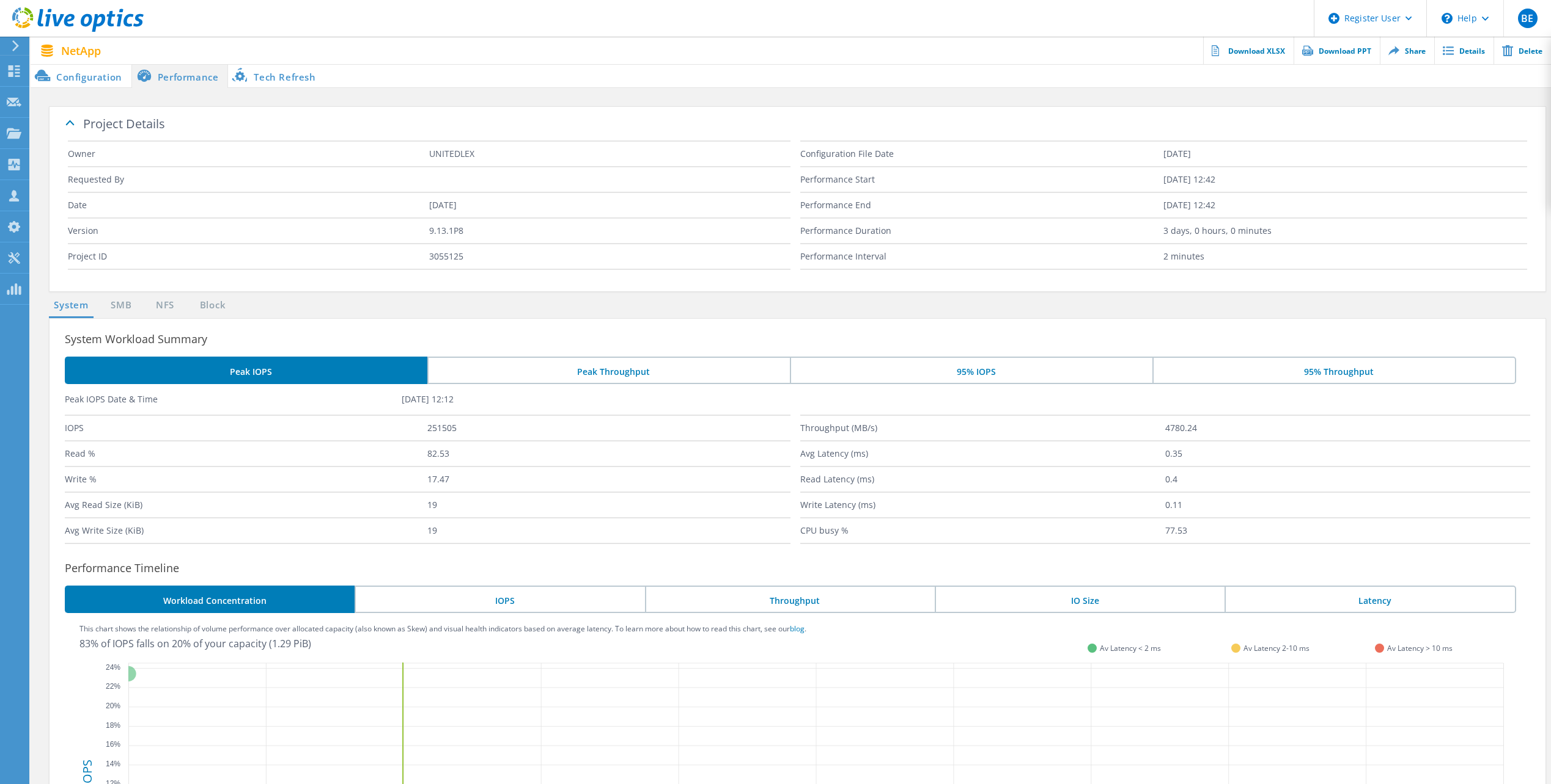
click at [284, 76] on li "Tech Refresh" at bounding box center [276, 75] width 97 height 24
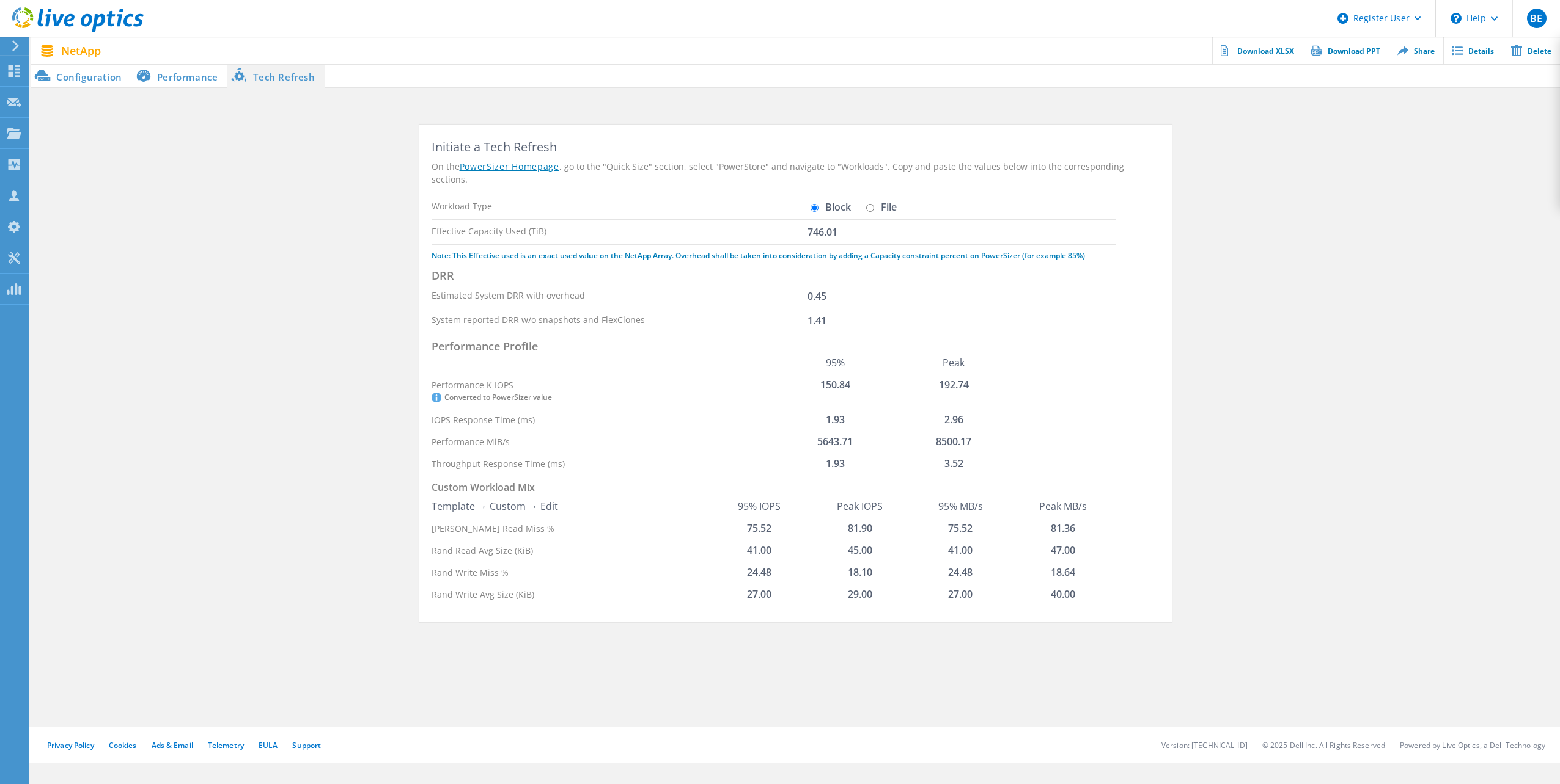
click at [191, 78] on li "Performance" at bounding box center [179, 75] width 96 height 24
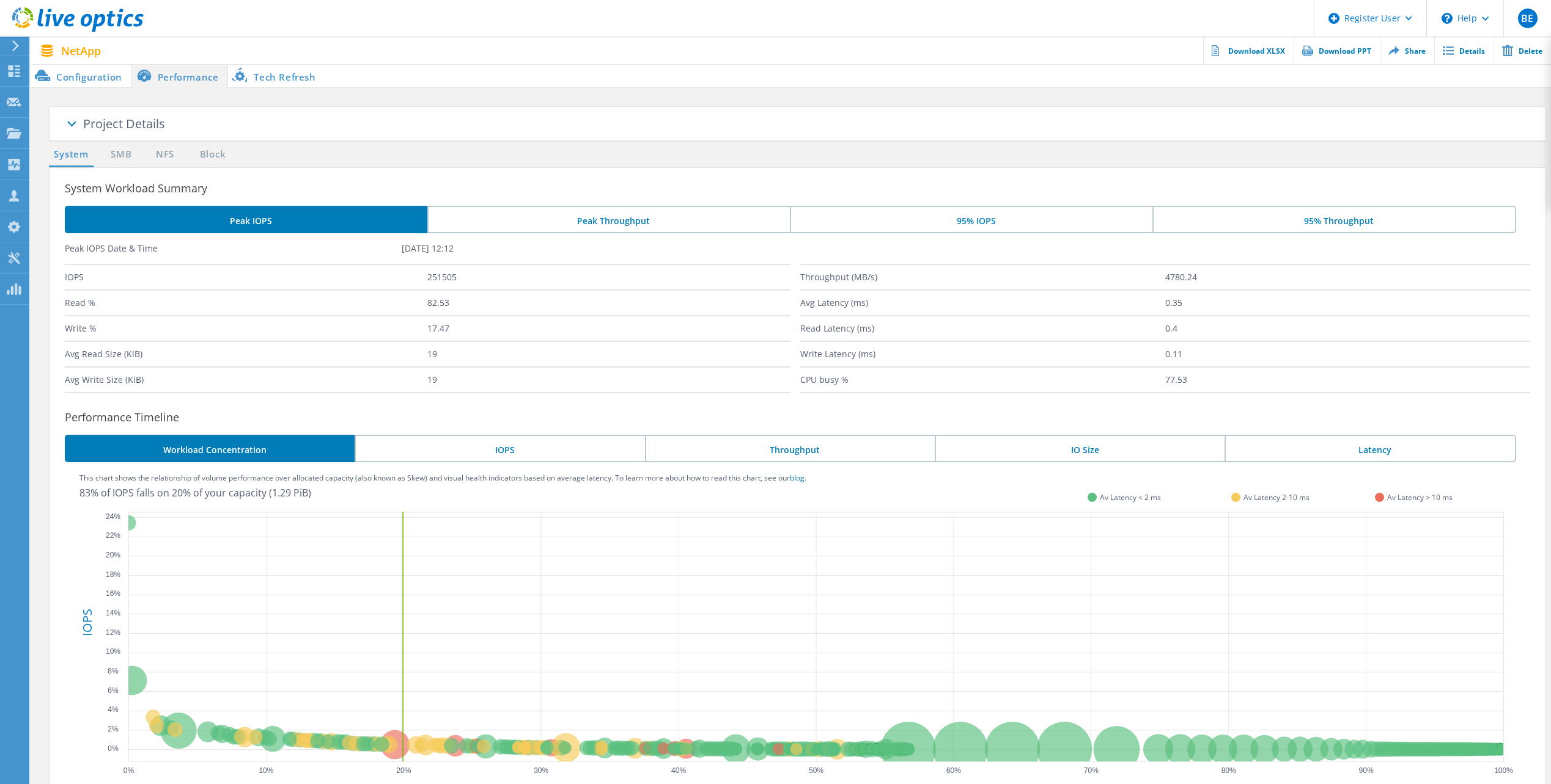
click at [572, 218] on li "Peak Throughput" at bounding box center [608, 220] width 362 height 28
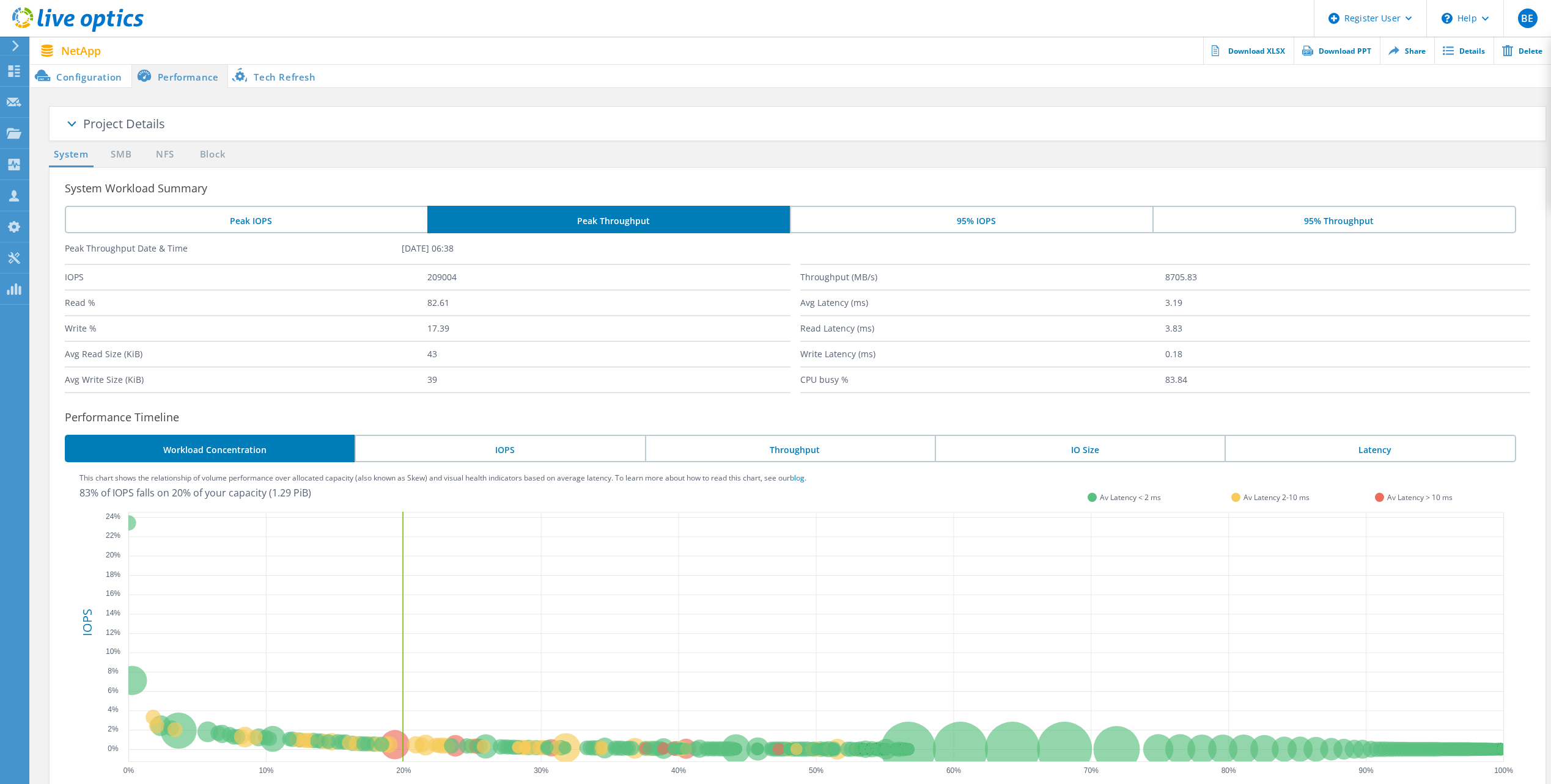
click at [345, 215] on li "Peak IOPS" at bounding box center [246, 220] width 362 height 28
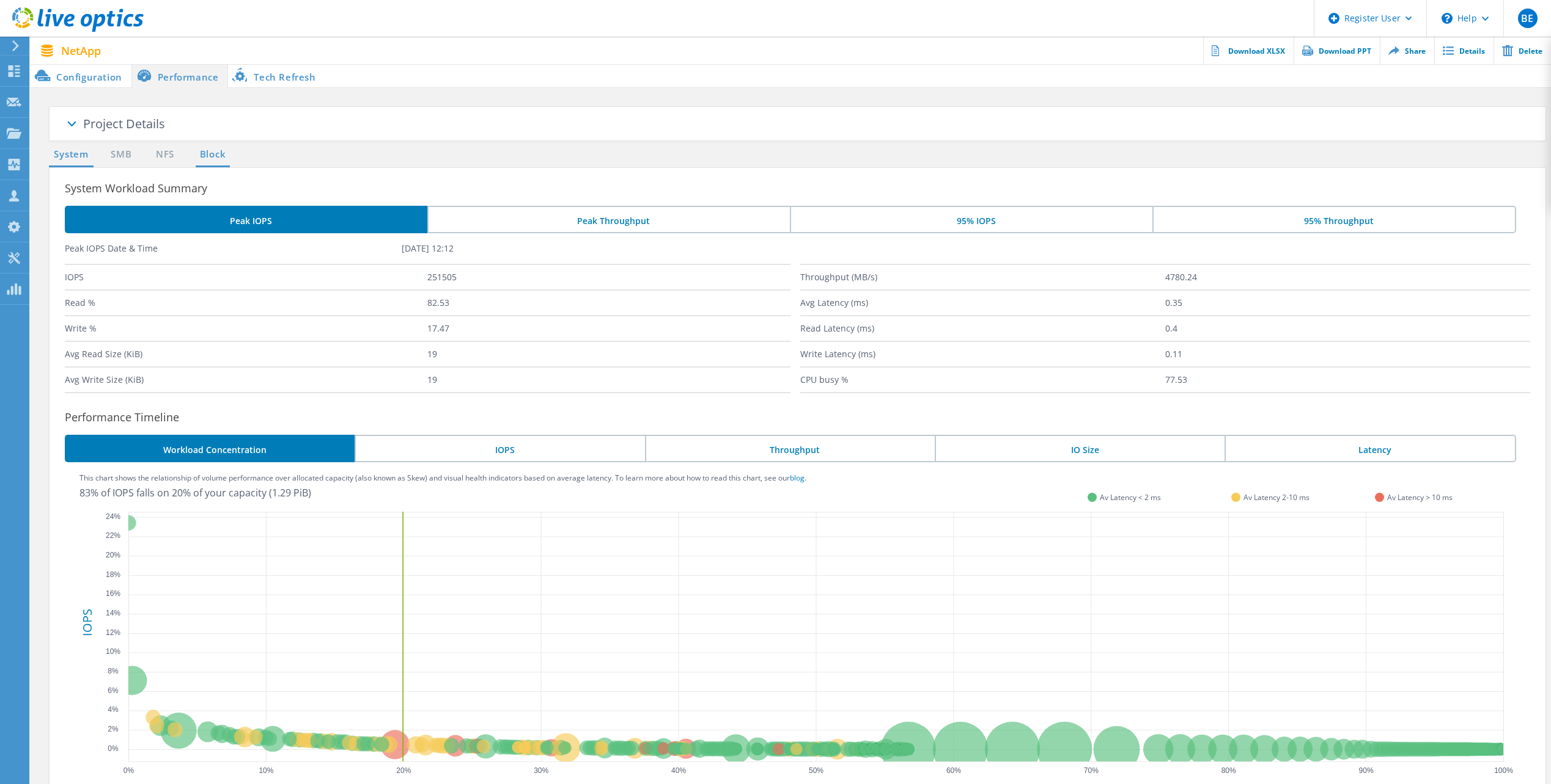
click at [213, 154] on link "Block" at bounding box center [212, 154] width 33 height 15
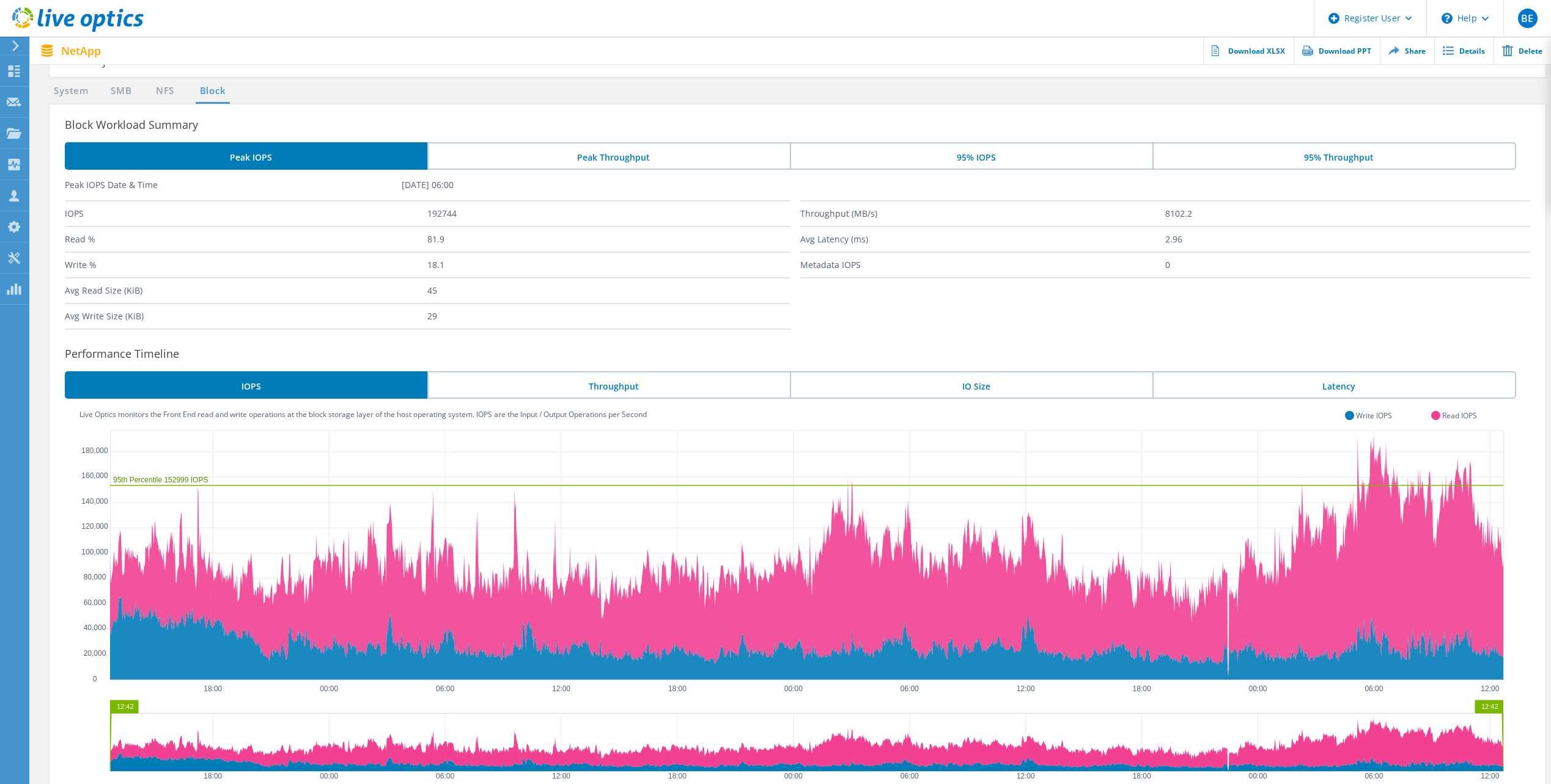
scroll to position [48, 0]
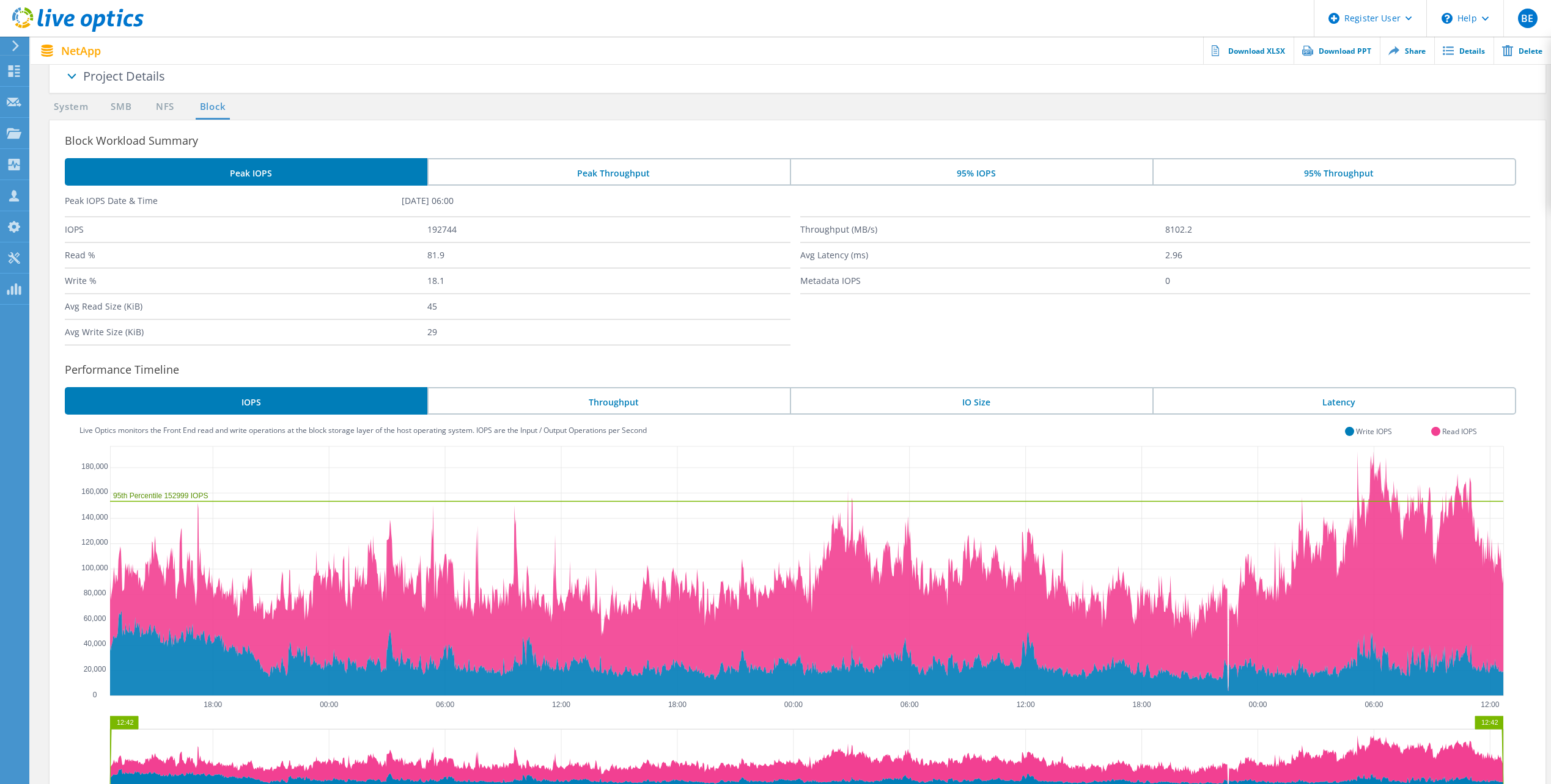
click at [637, 399] on li "Throughput" at bounding box center [608, 401] width 362 height 28
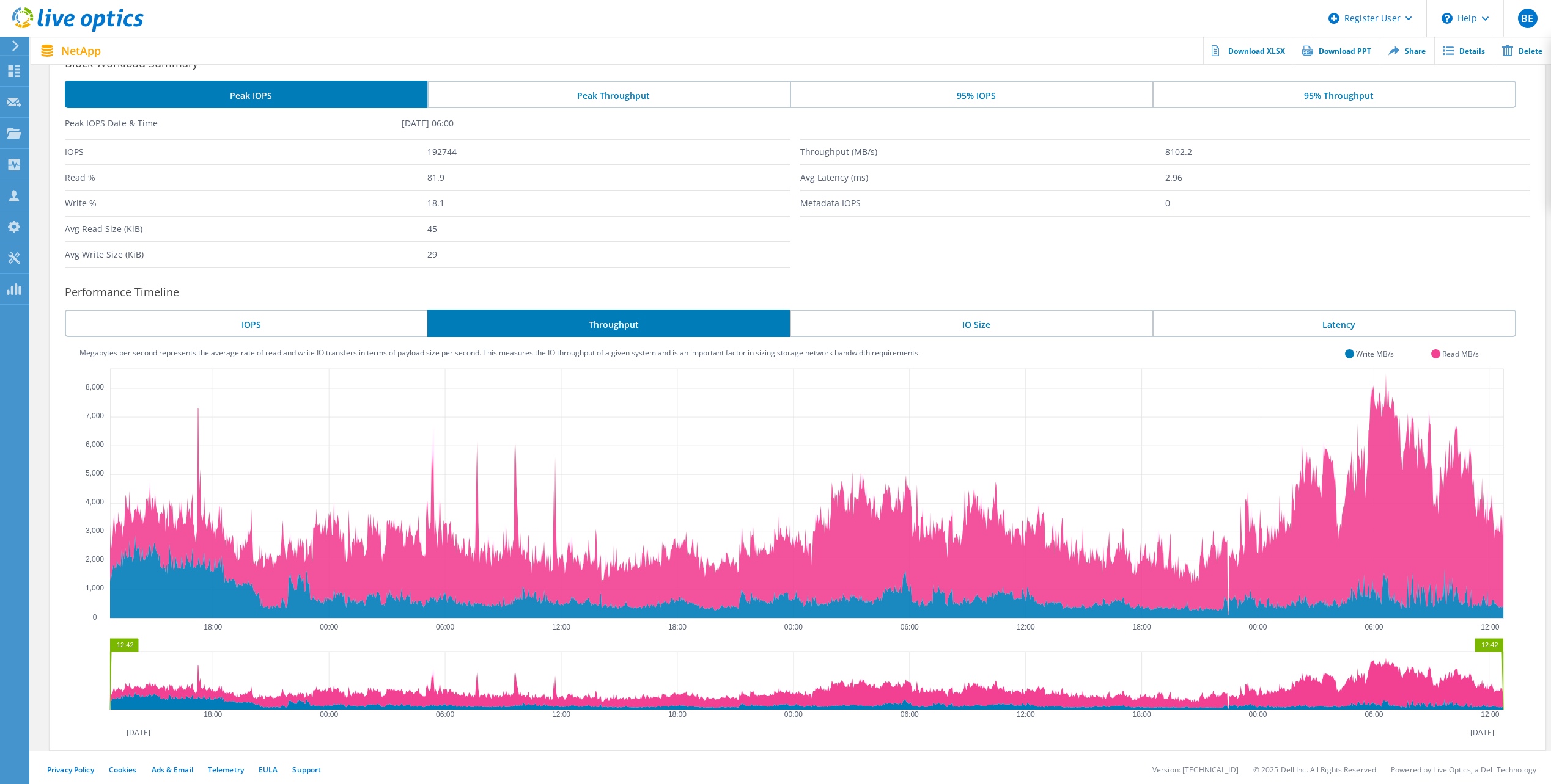
scroll to position [129, 0]
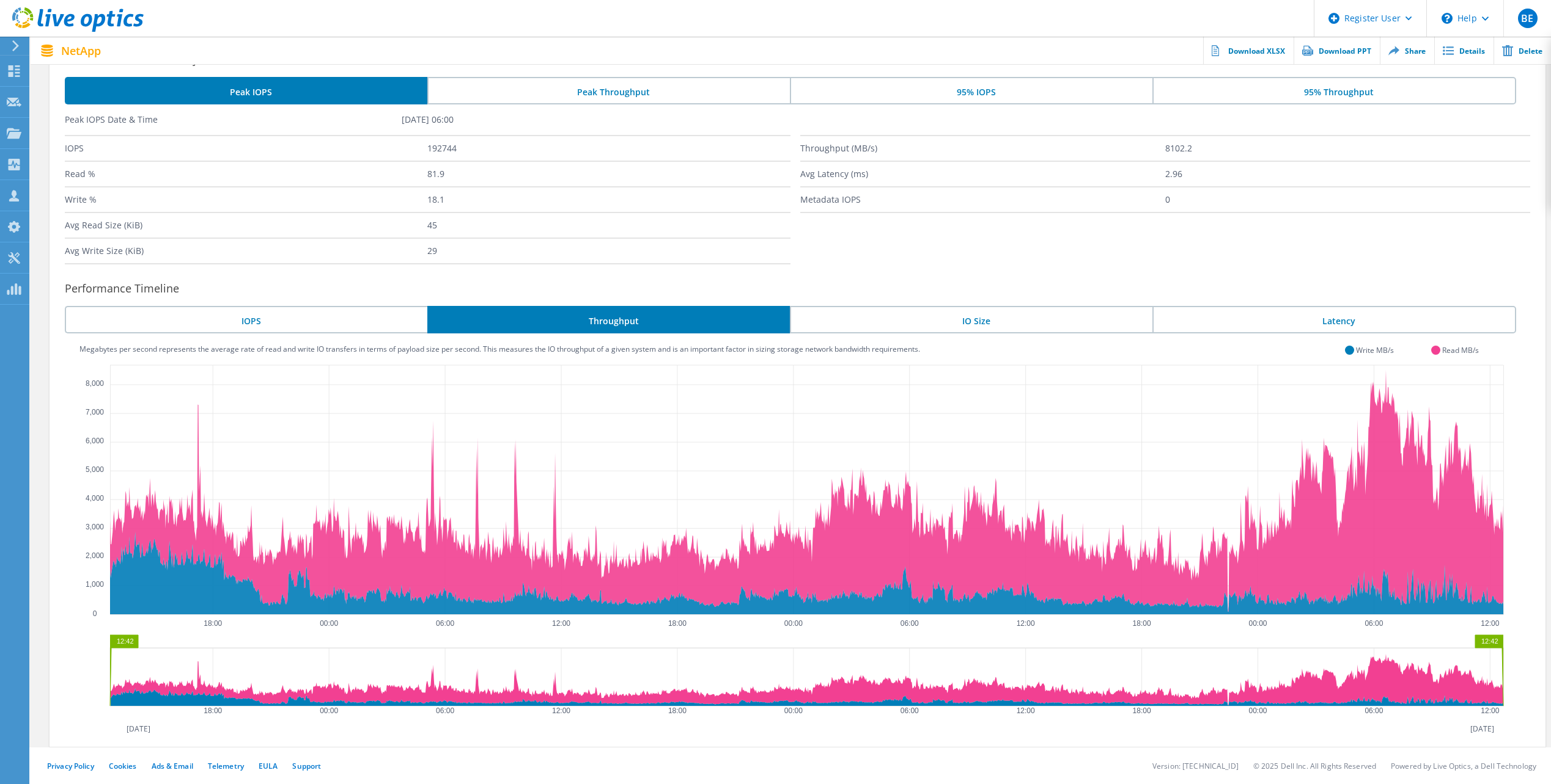
click at [1013, 314] on li "IO Size" at bounding box center [970, 320] width 362 height 28
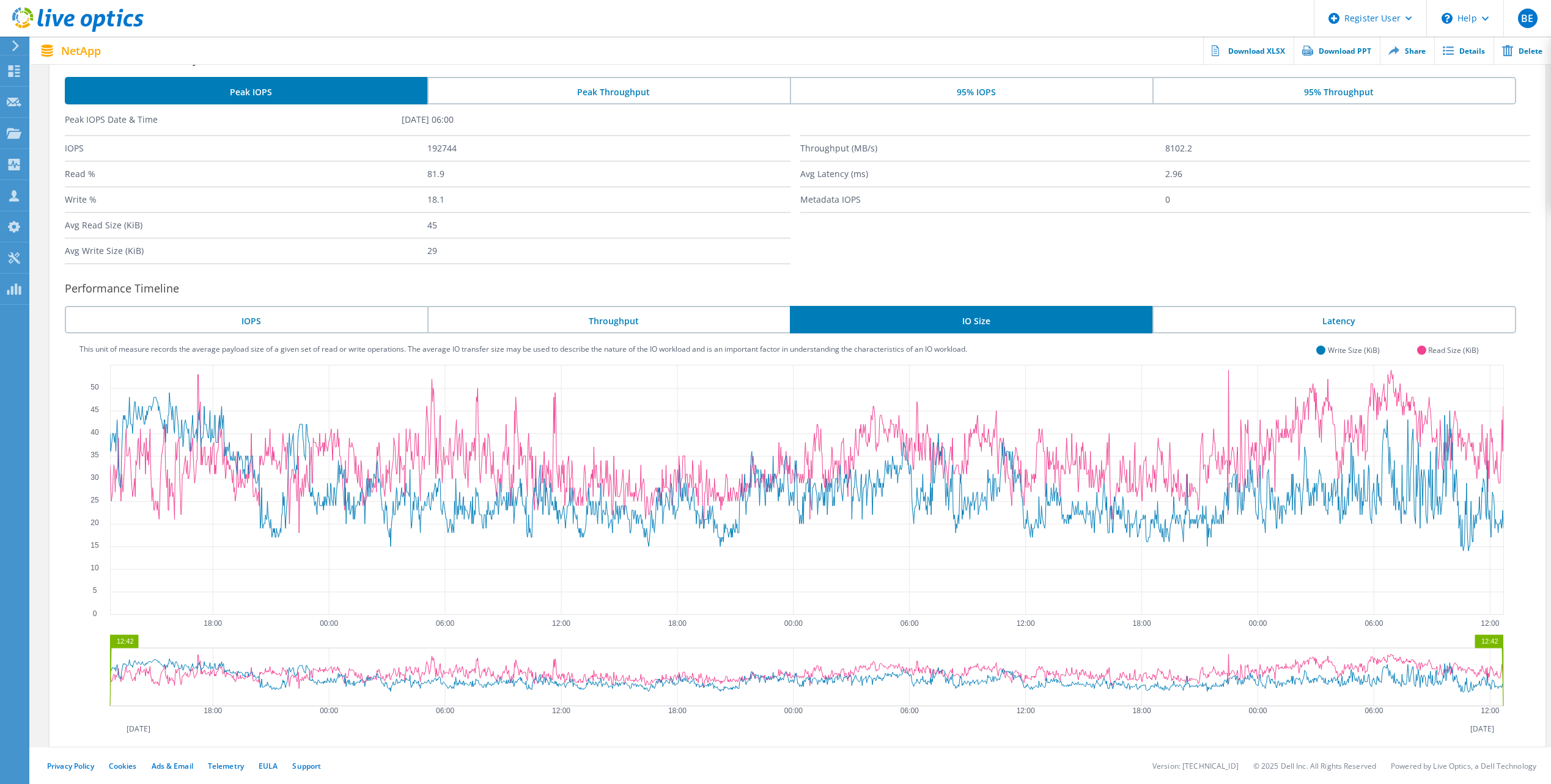
click at [1232, 323] on li "Latency" at bounding box center [1334, 320] width 364 height 28
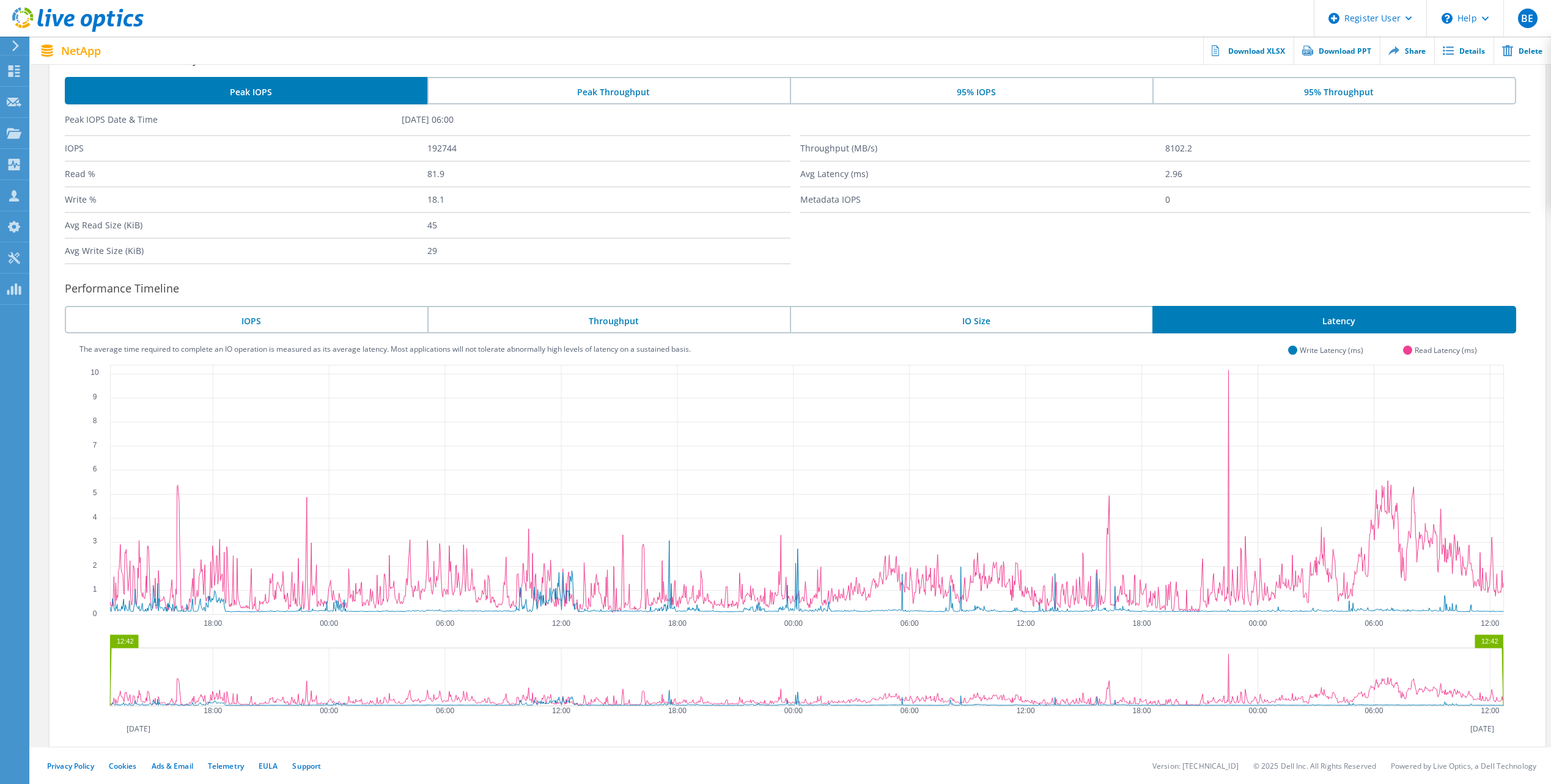
click at [975, 322] on li "IO Size" at bounding box center [970, 320] width 362 height 28
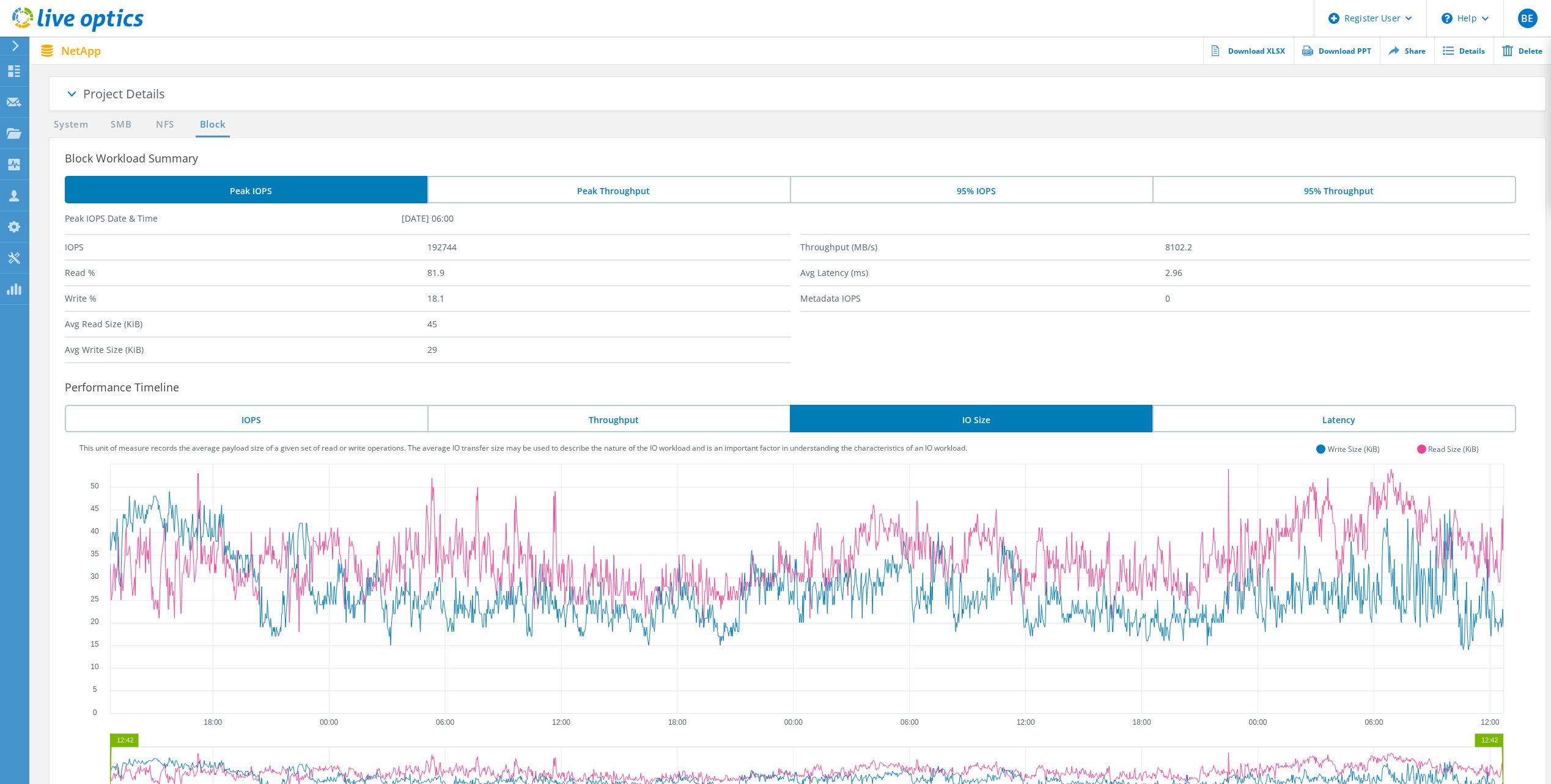
scroll to position [6, 0]
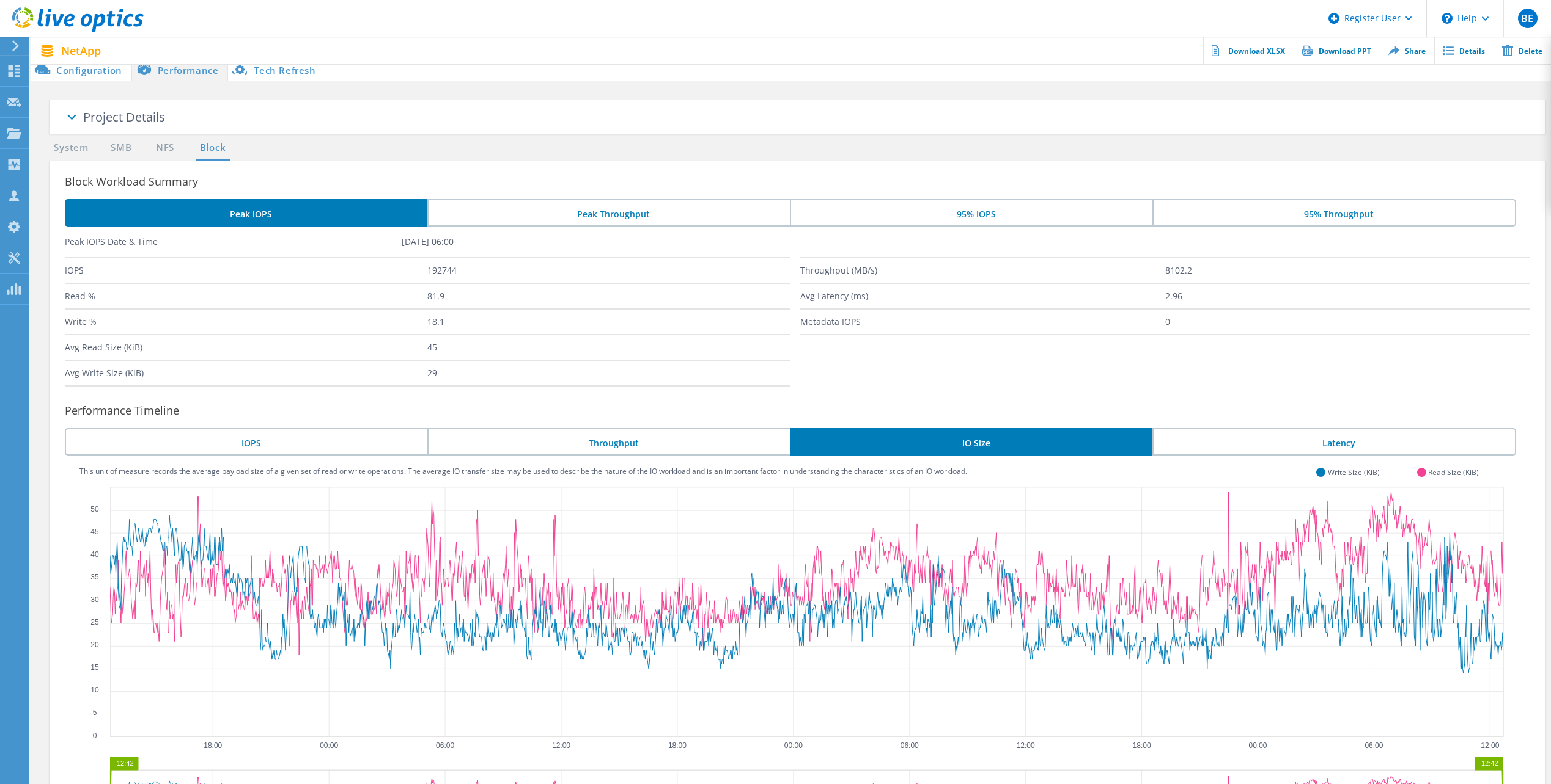
click at [620, 213] on li "Peak Throughput" at bounding box center [608, 213] width 362 height 28
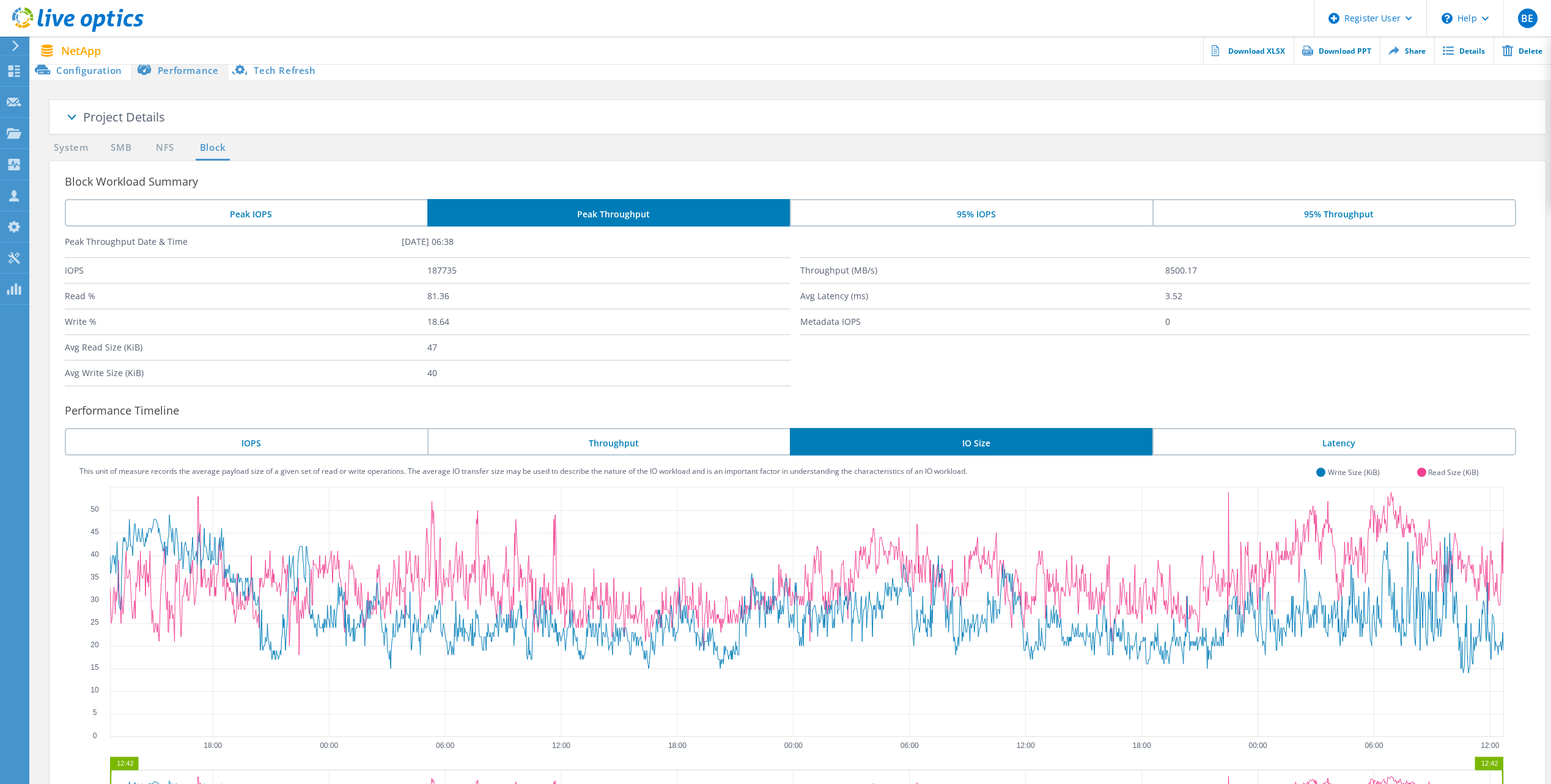
click at [1010, 214] on li "95% IOPS" at bounding box center [970, 213] width 362 height 28
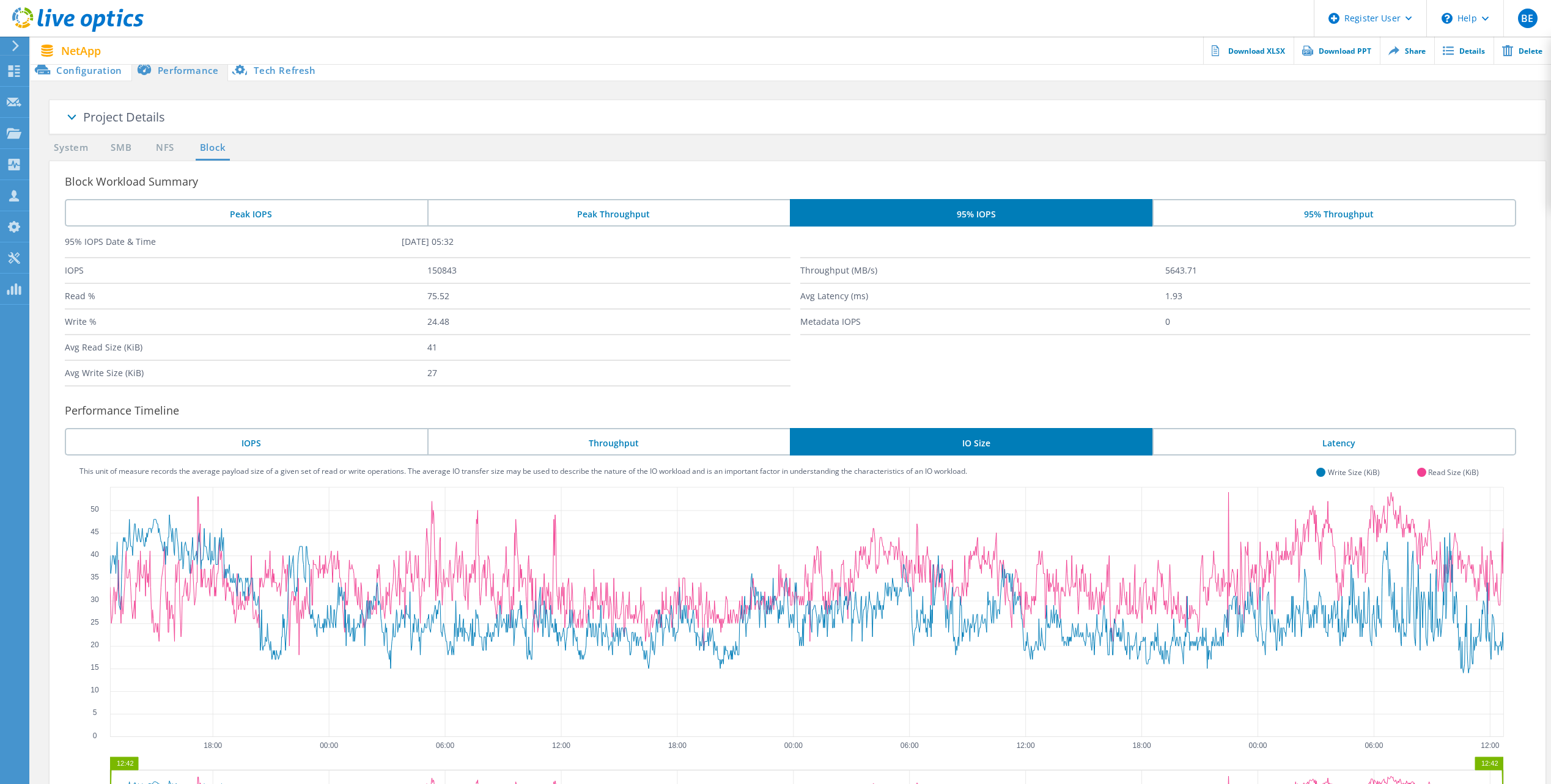
click at [1328, 216] on li "95% Throughput" at bounding box center [1334, 213] width 364 height 28
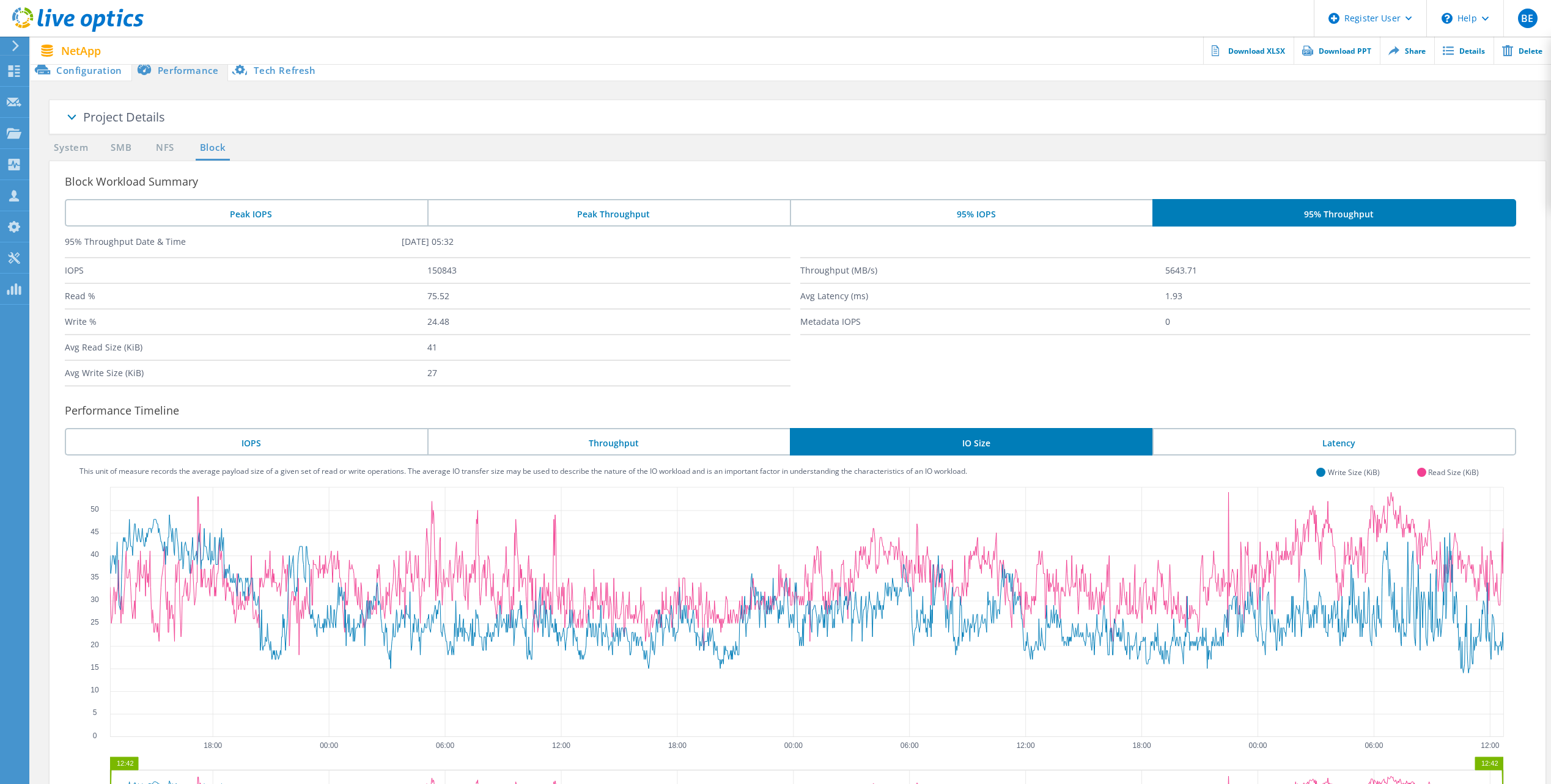
click at [1072, 219] on li "95% IOPS" at bounding box center [970, 213] width 362 height 28
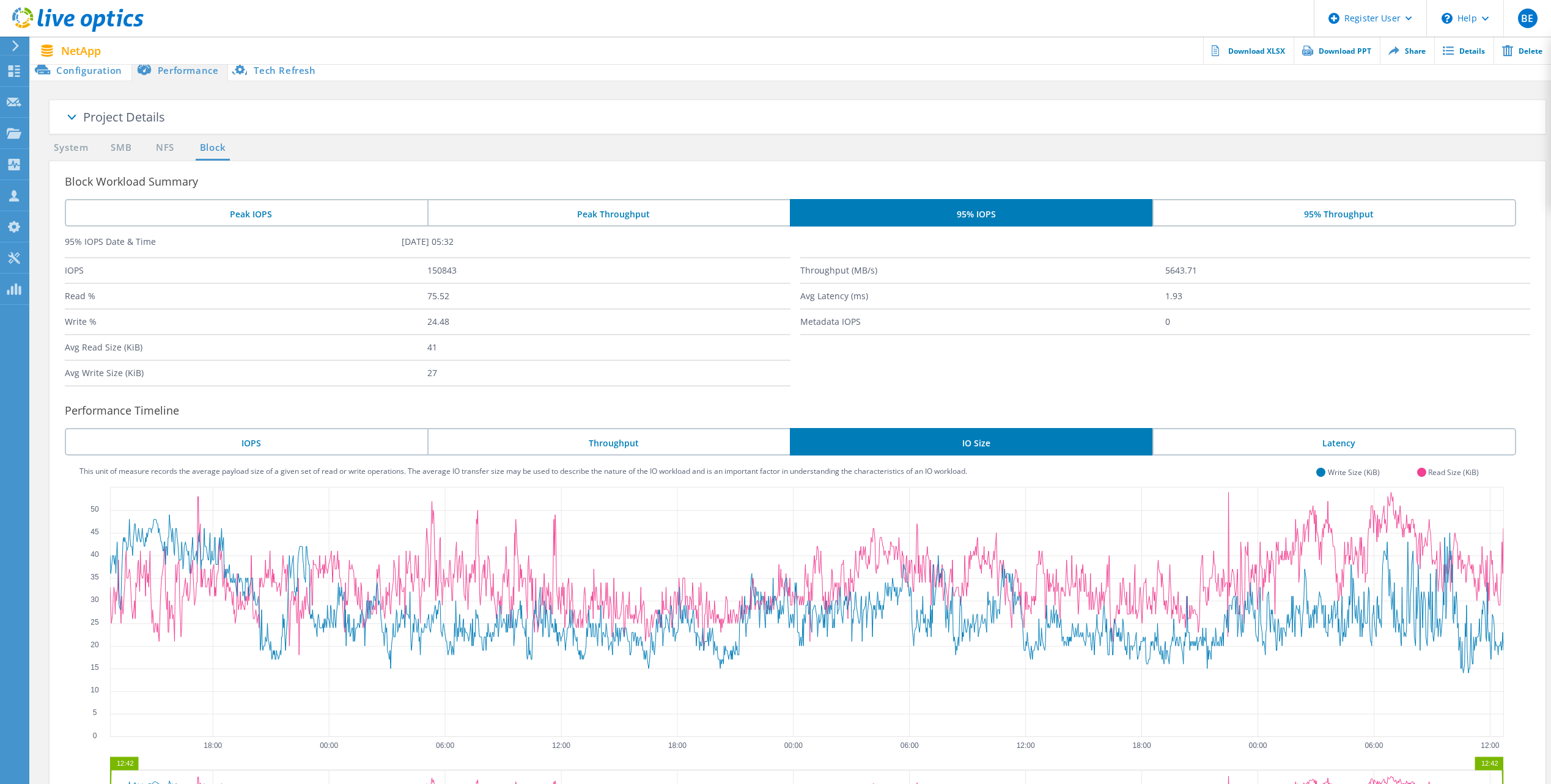
click at [1276, 216] on li "95% Throughput" at bounding box center [1334, 213] width 364 height 28
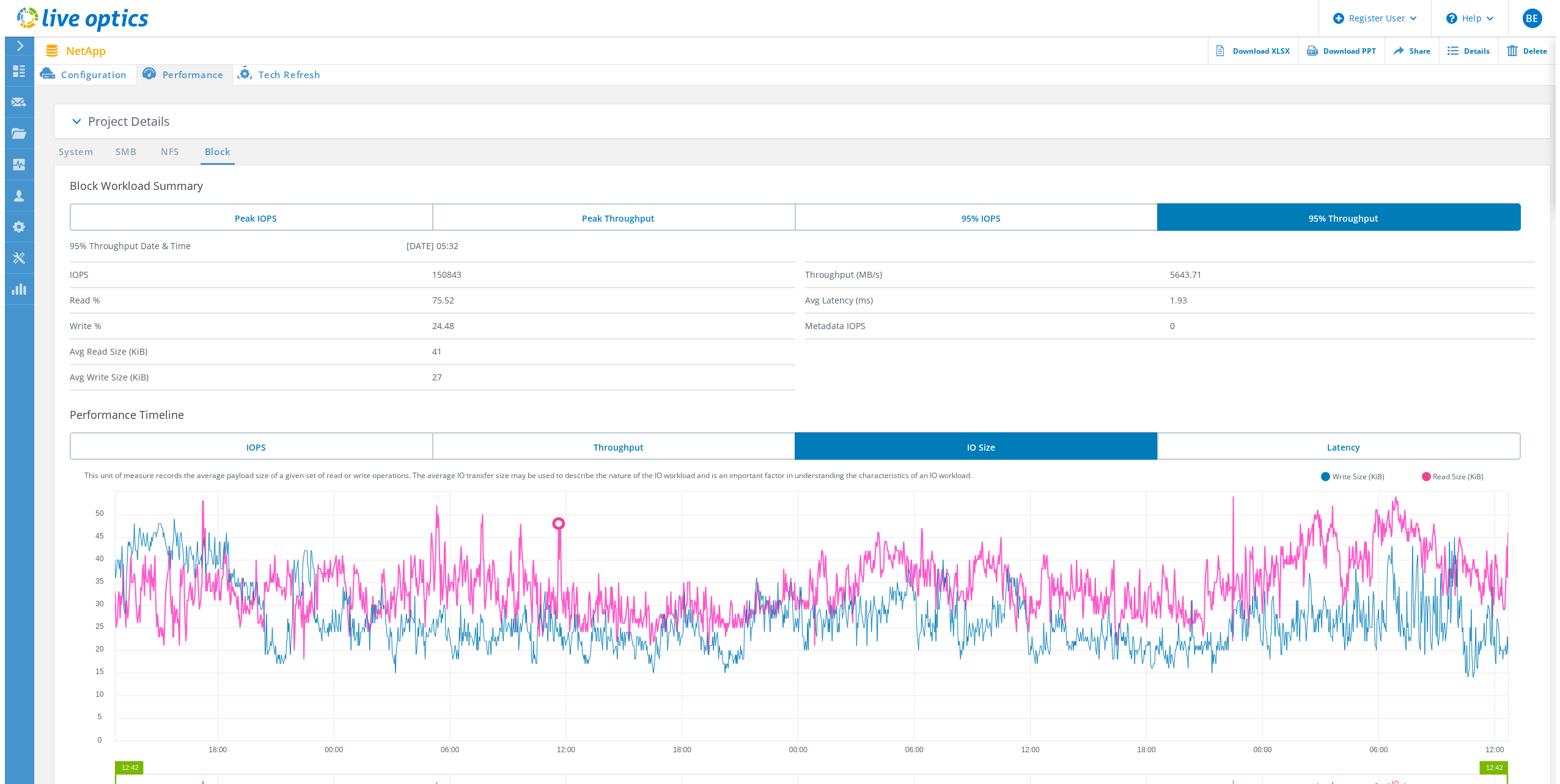
scroll to position [0, 0]
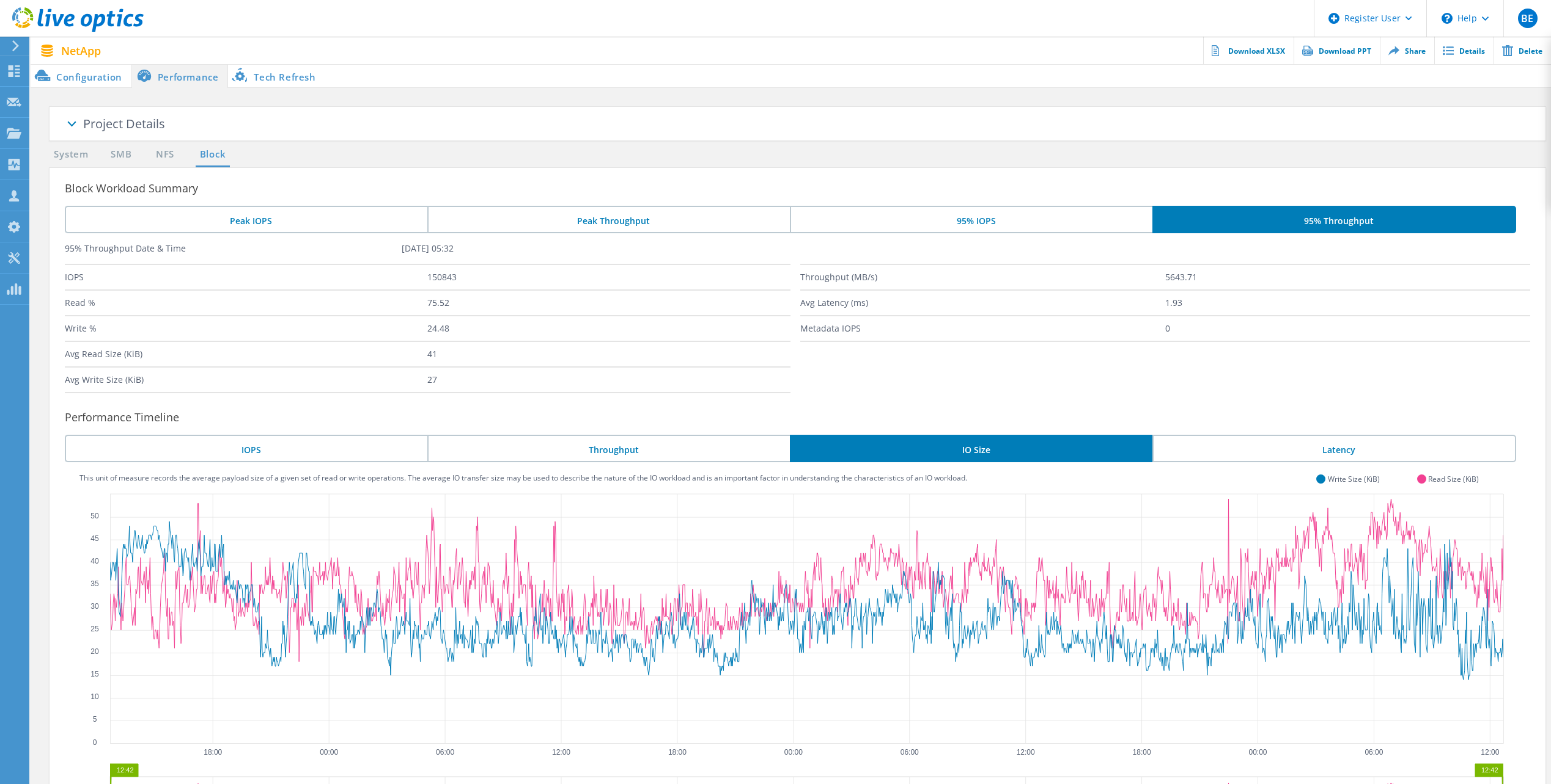
click at [298, 78] on li "Tech Refresh" at bounding box center [276, 75] width 97 height 24
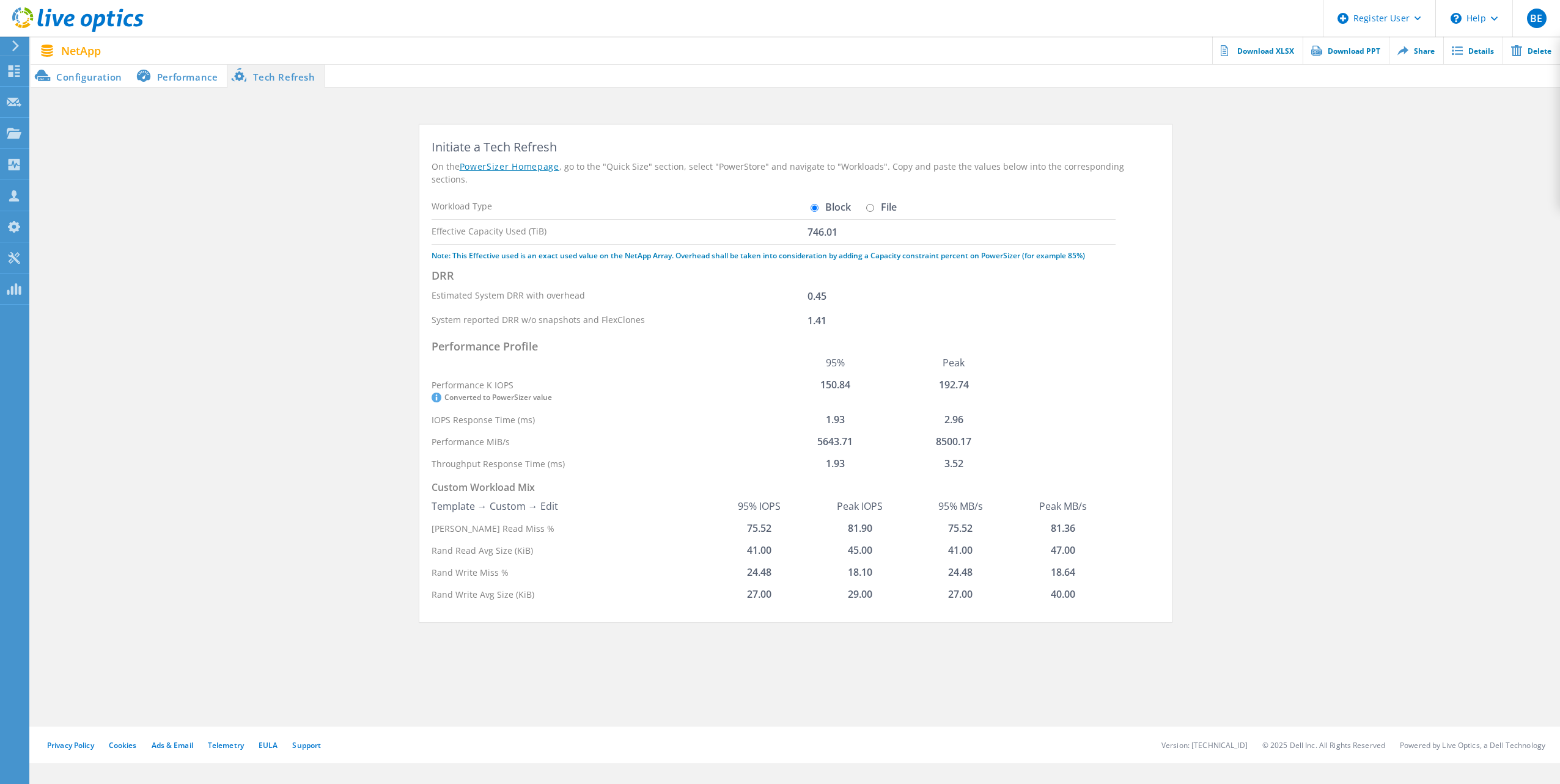
click at [866, 204] on input "File" at bounding box center [871, 208] width 8 height 8
radio input "true"
radio input "false"
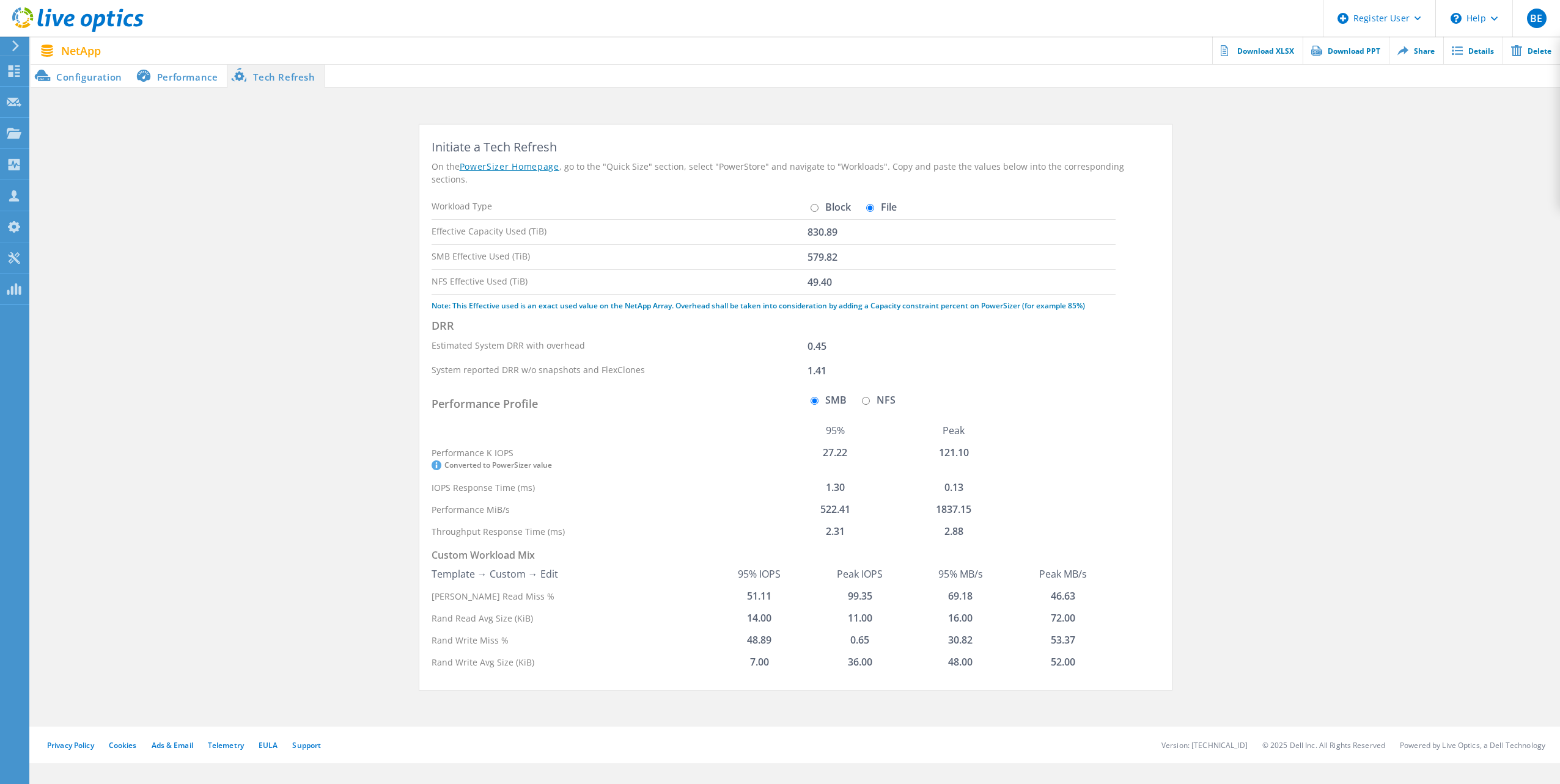
click at [862, 397] on input "NFS" at bounding box center [866, 401] width 8 height 8
radio input "true"
click at [810, 397] on input "SMB" at bounding box center [815, 401] width 8 height 8
radio input "true"
radio input "false"
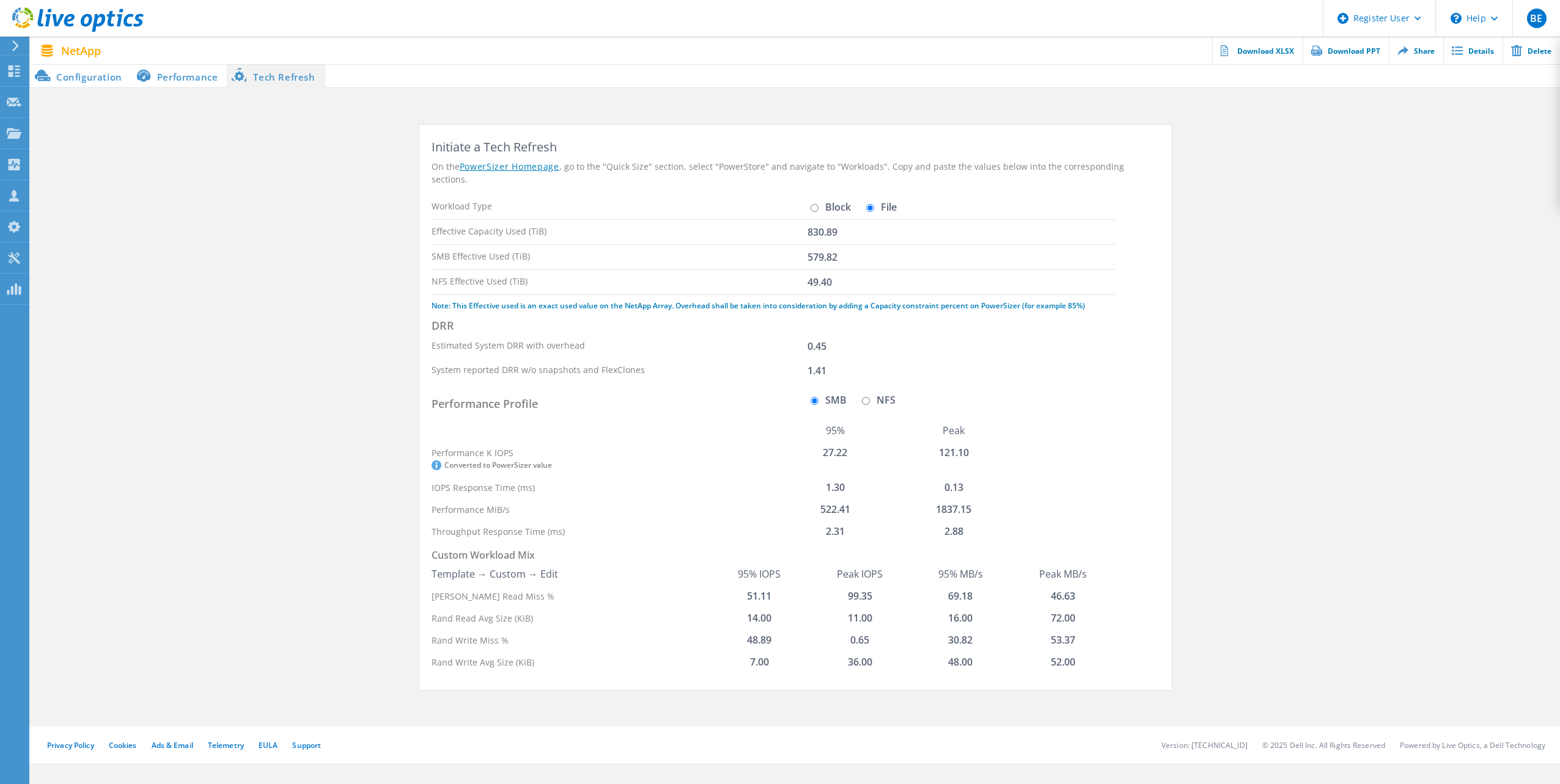
click at [805, 199] on div "Workload Type Block File" at bounding box center [773, 207] width 685 height 24
click at [810, 204] on input "Block" at bounding box center [815, 208] width 8 height 8
radio input "true"
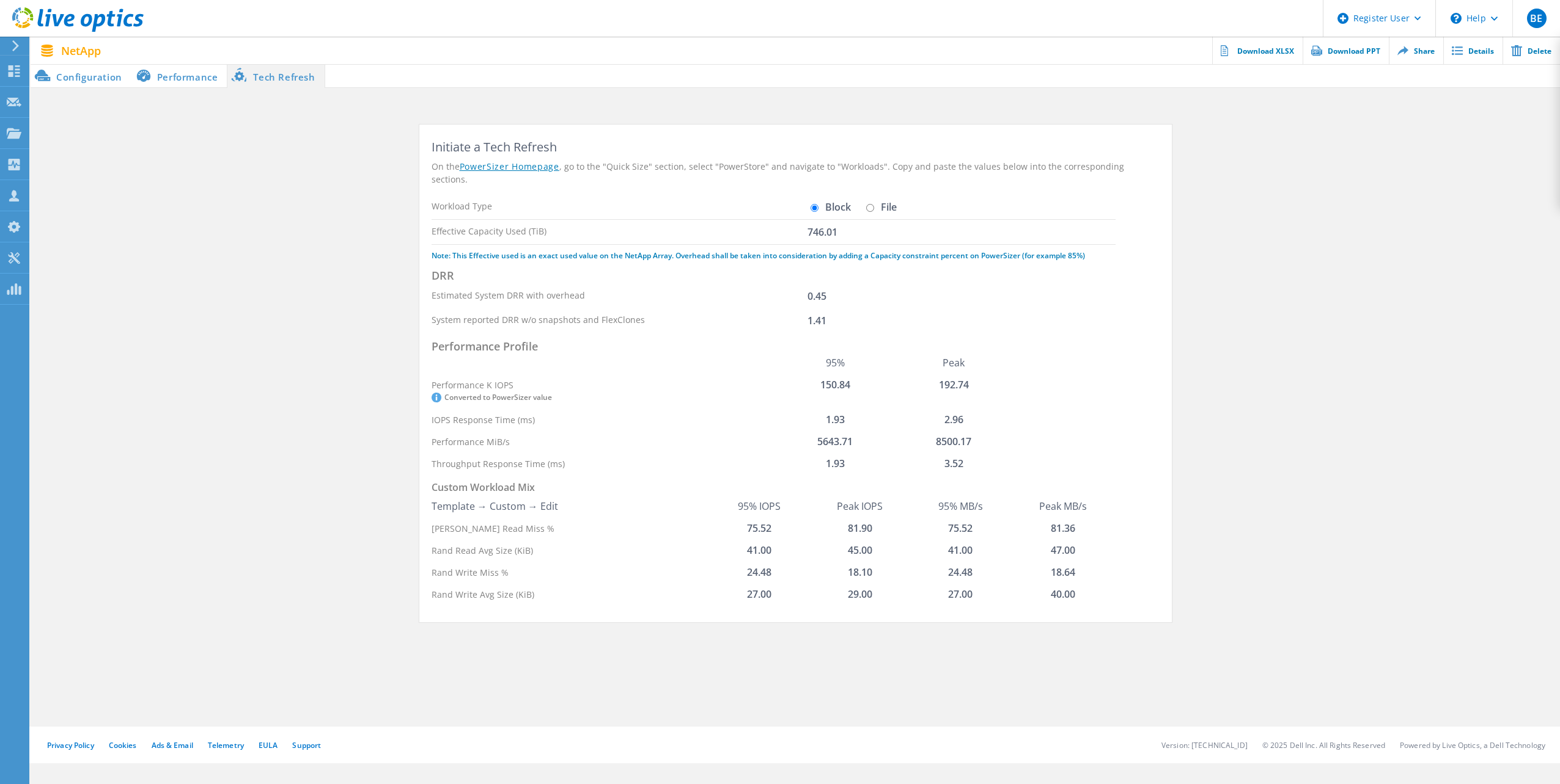
click at [866, 204] on input "File" at bounding box center [871, 208] width 8 height 8
radio input "true"
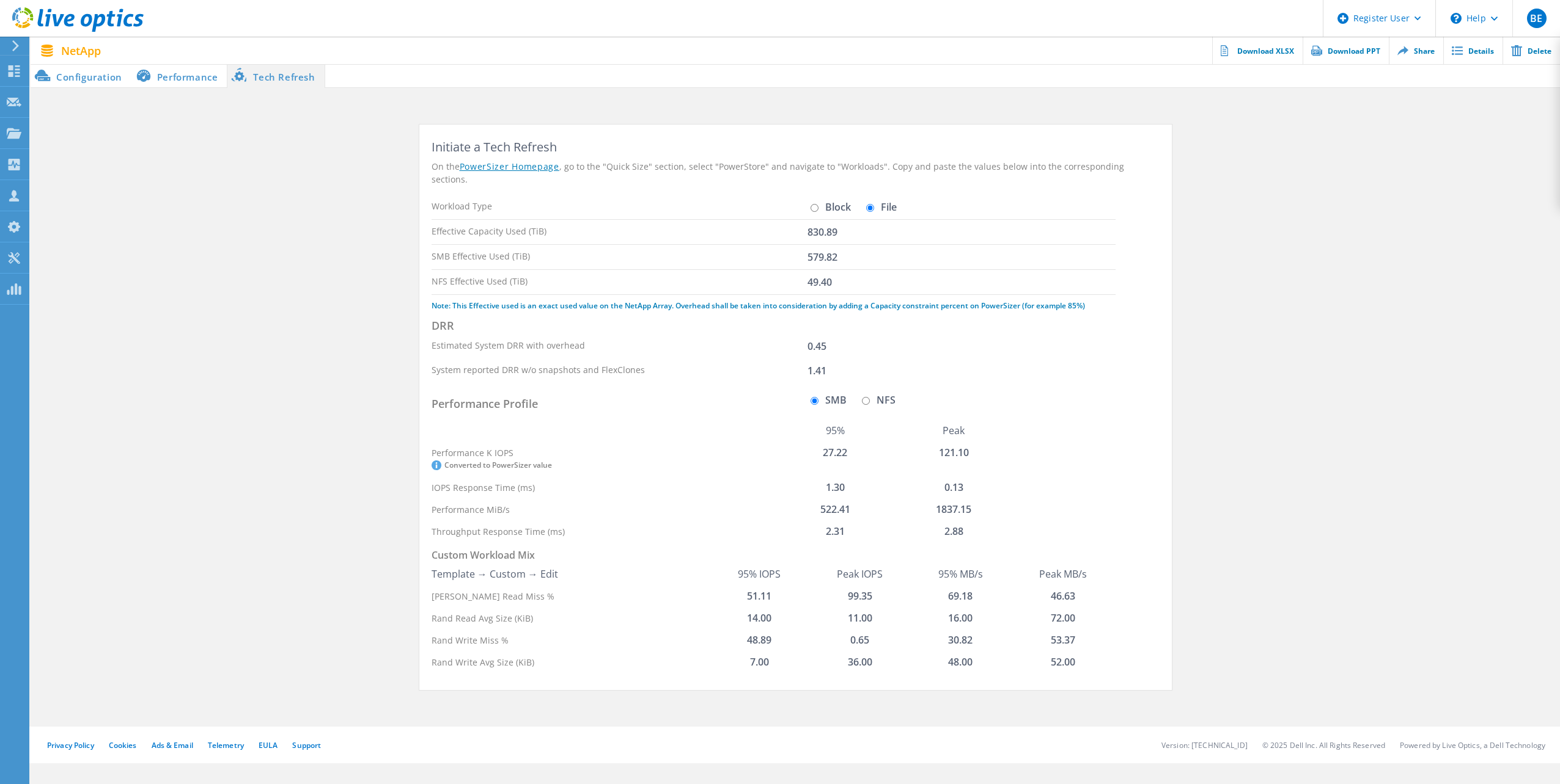
click at [810, 204] on input "Block" at bounding box center [815, 208] width 8 height 8
radio input "true"
radio input "false"
